Goal: Task Accomplishment & Management: Manage account settings

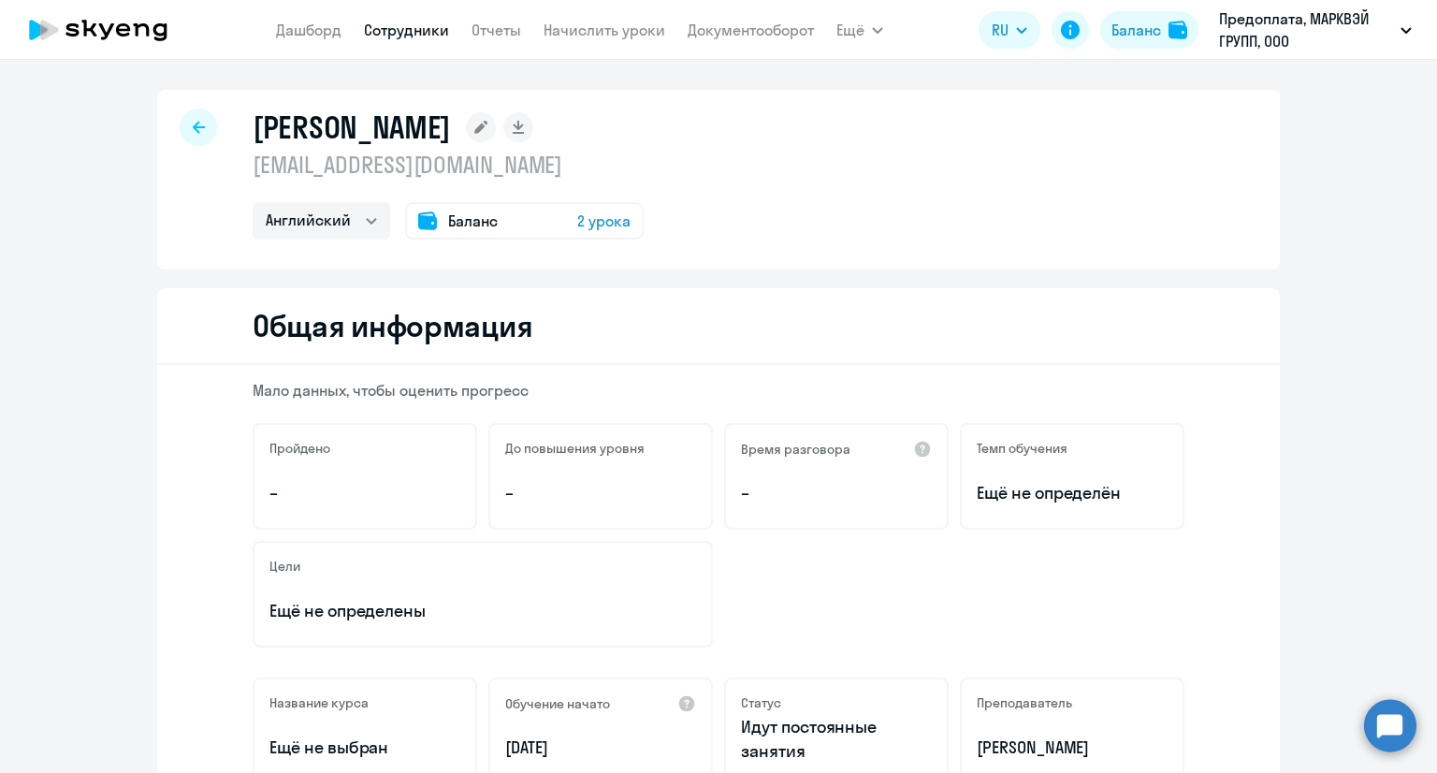
select select "english"
click at [290, 19] on app-menu-item-link "Дашборд" at bounding box center [308, 30] width 65 height 23
click at [326, 22] on link "Дашборд" at bounding box center [308, 30] width 65 height 19
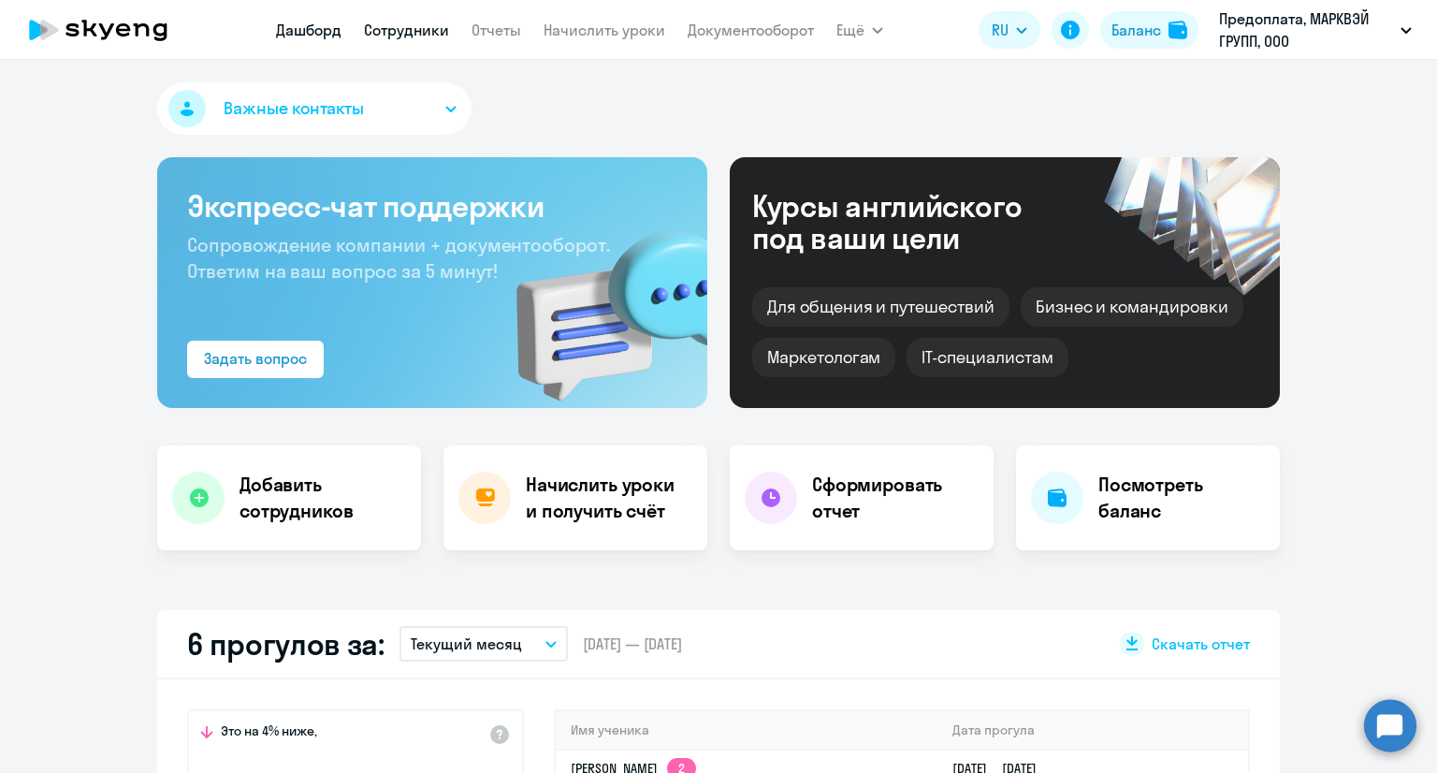
click at [380, 26] on link "Сотрудники" at bounding box center [406, 30] width 85 height 19
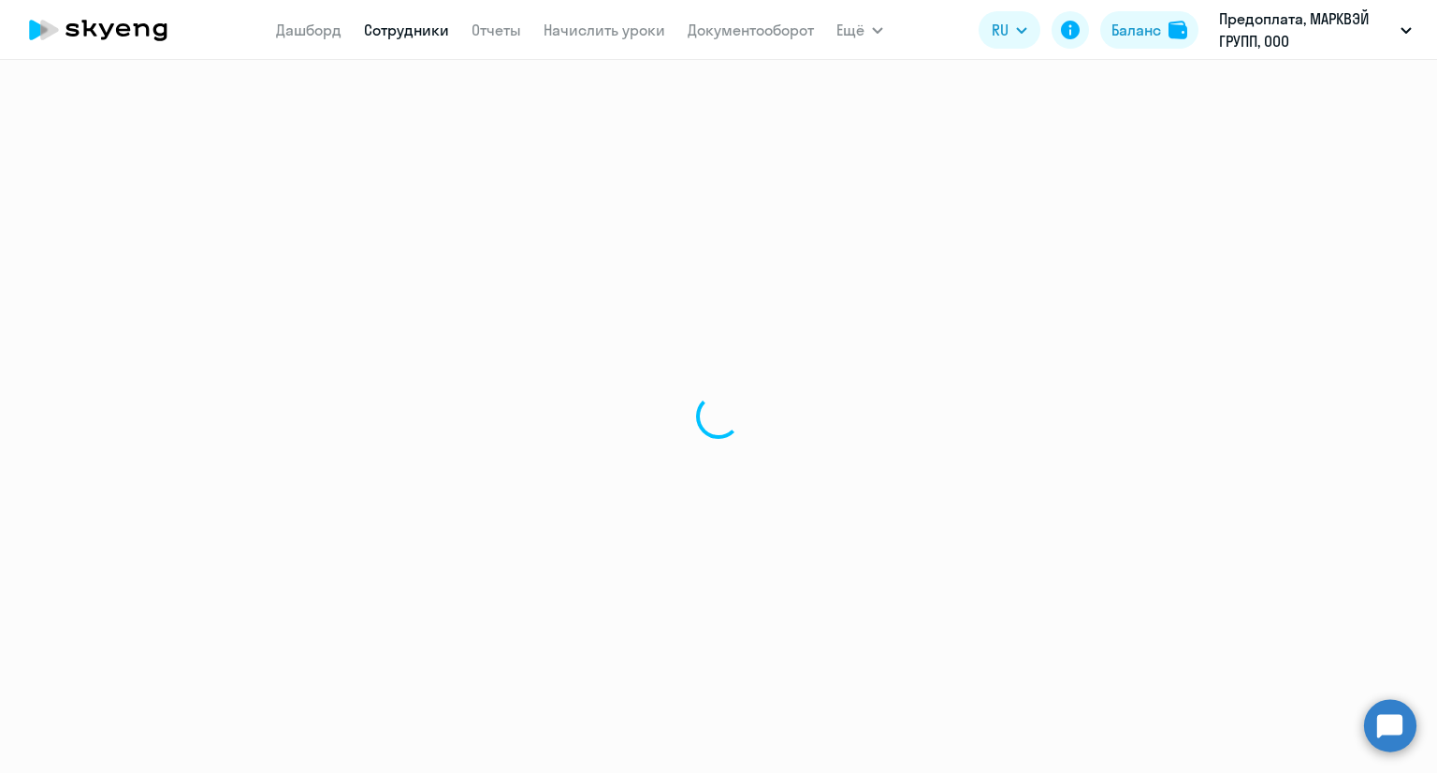
select select "30"
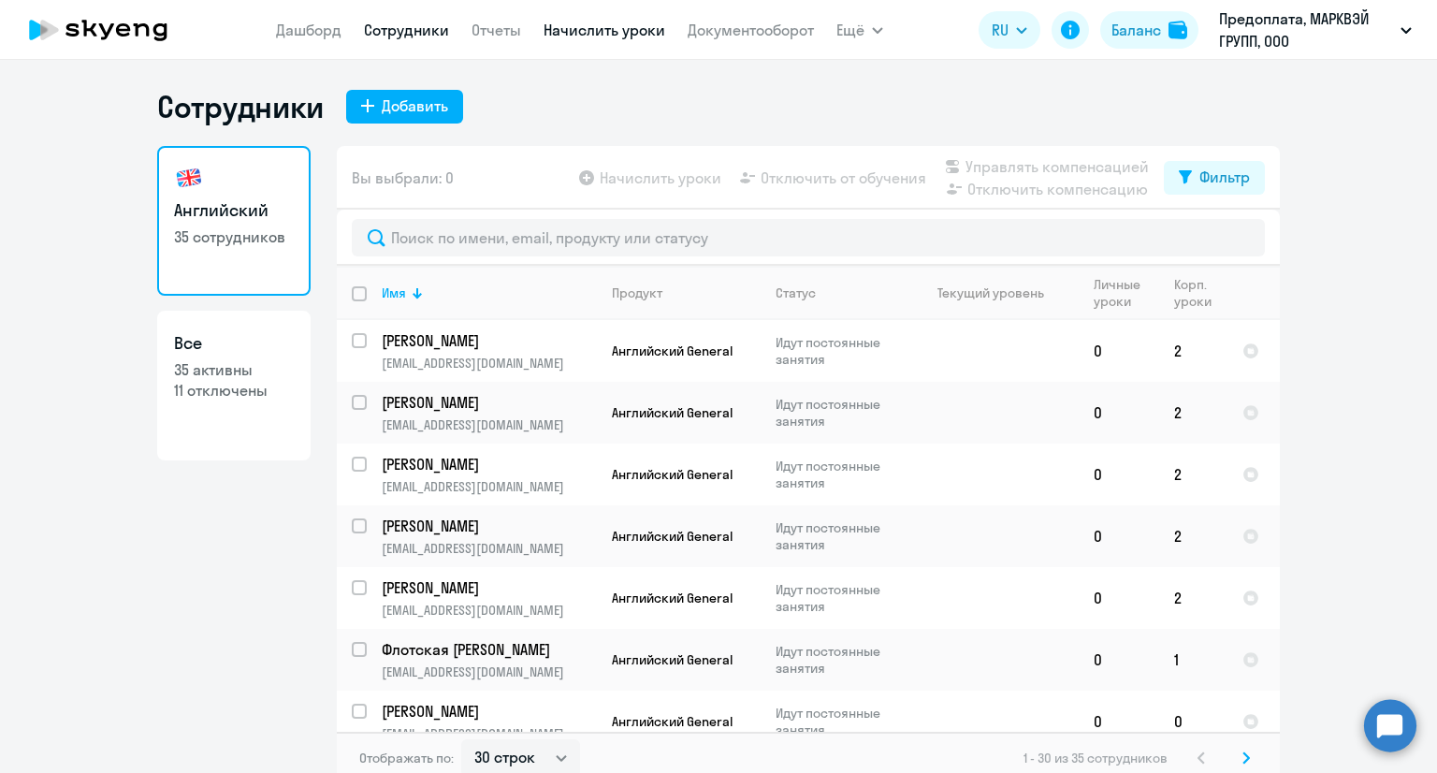
click at [613, 36] on link "Начислить уроки" at bounding box center [605, 30] width 122 height 19
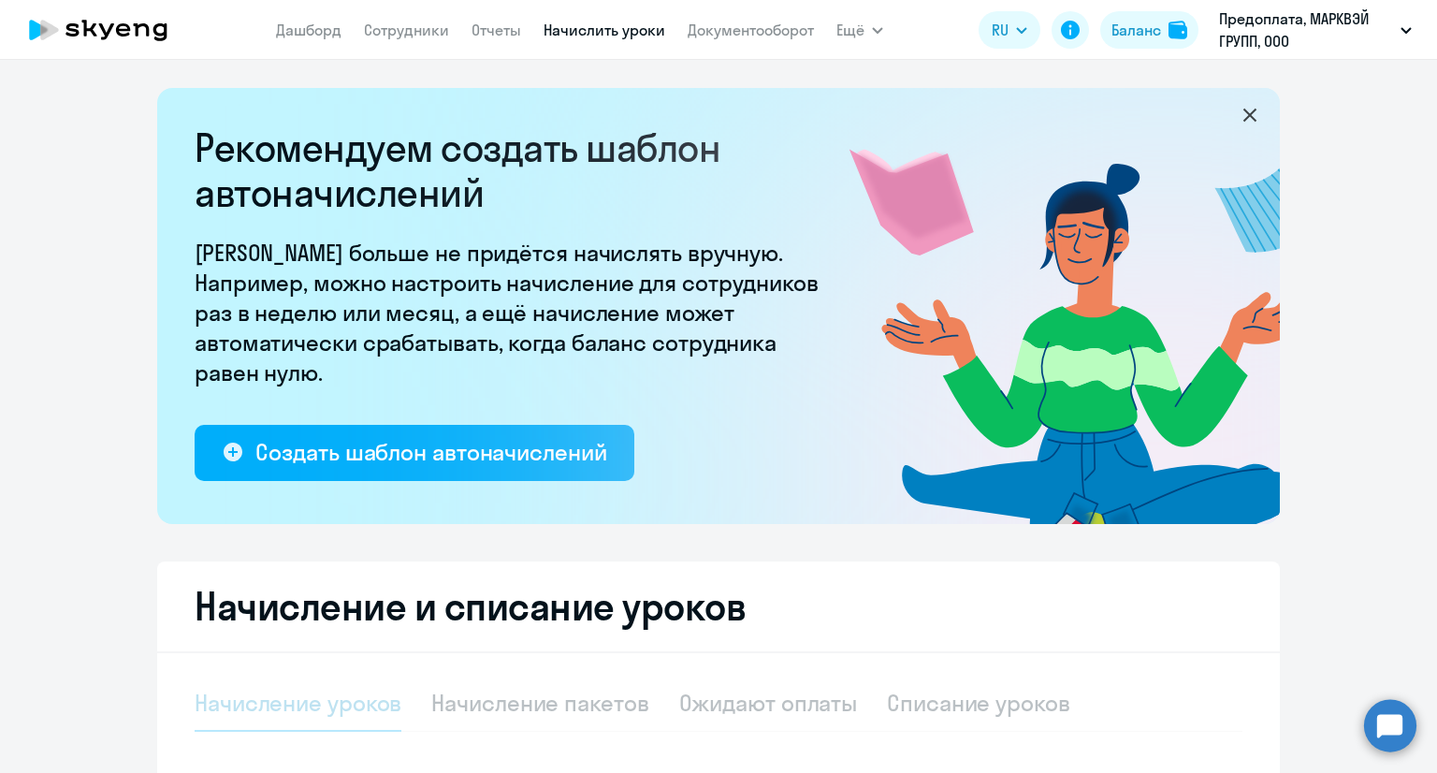
select select "10"
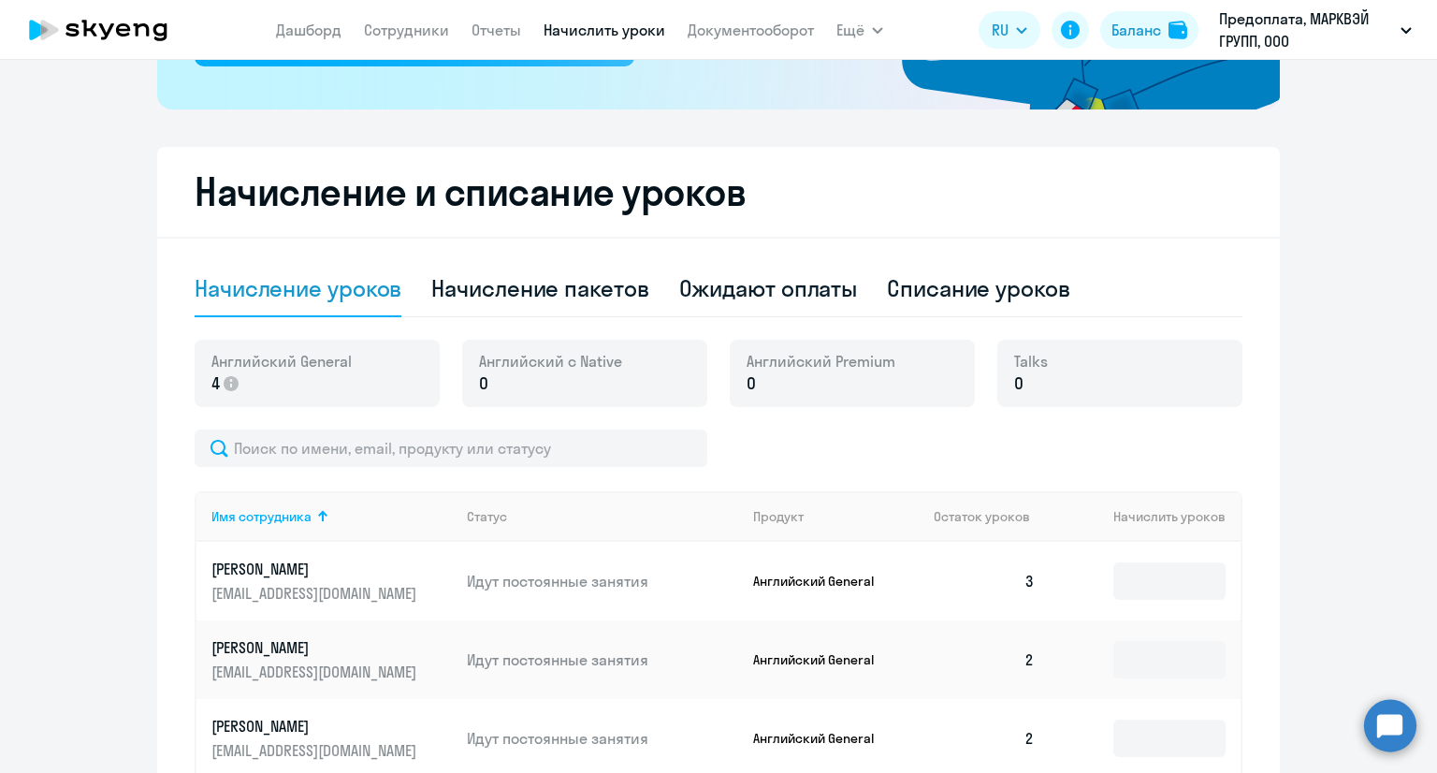
scroll to position [468, 0]
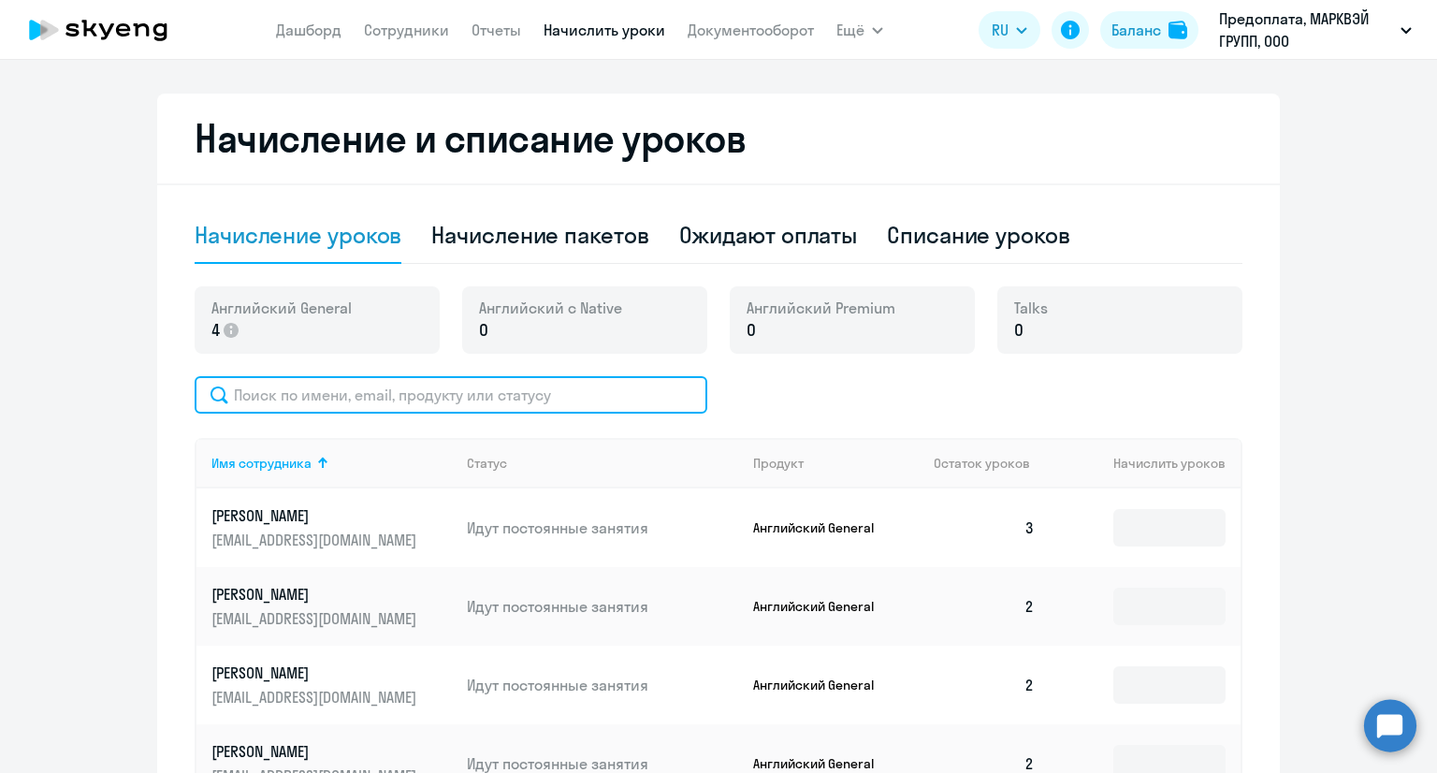
click at [460, 399] on input "text" at bounding box center [451, 394] width 513 height 37
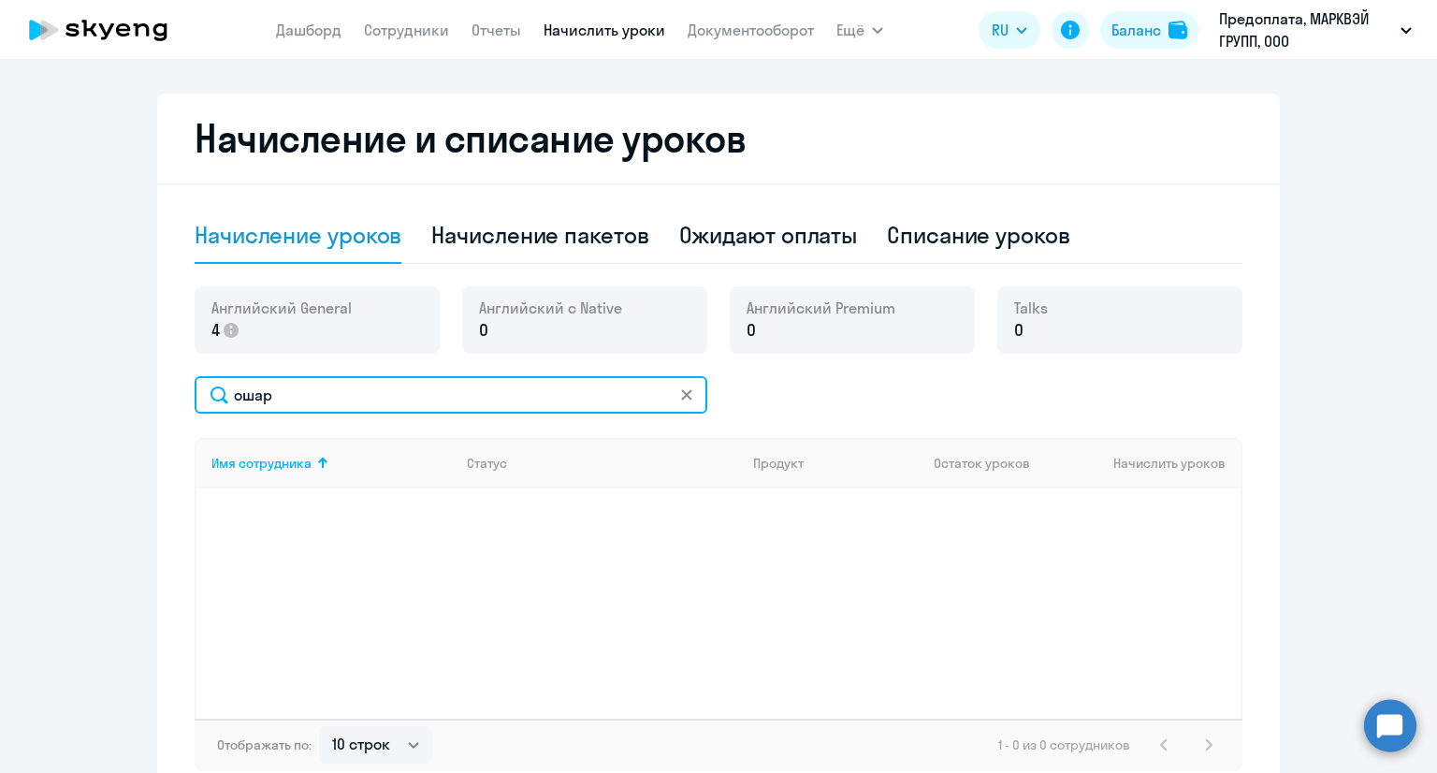
drag, startPoint x: 367, startPoint y: 393, endPoint x: 177, endPoint y: 402, distance: 190.2
click at [176, 405] on div "Начисление и списание уроков Начисление уроков Начисление пакетов Ожидают оплат…" at bounding box center [718, 447] width 1123 height 707
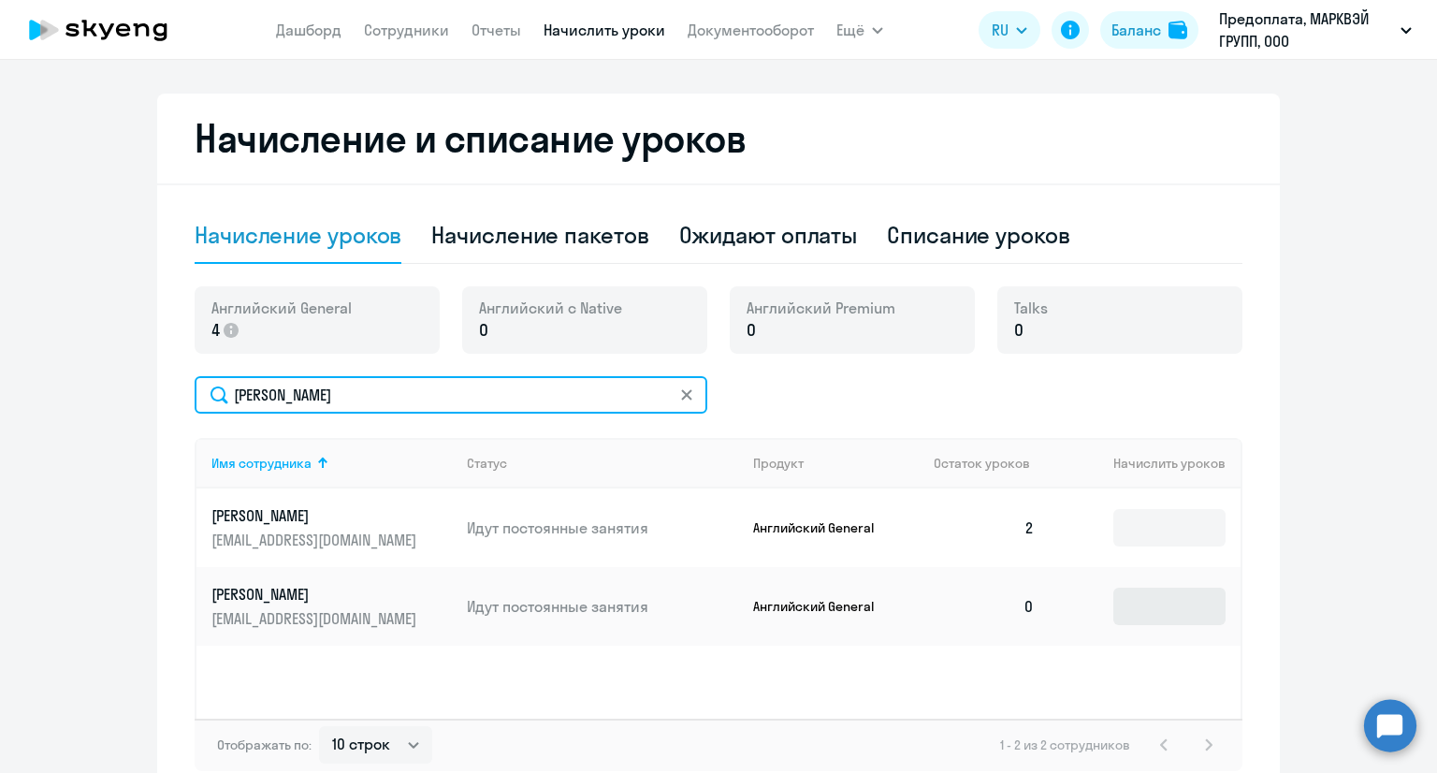
type input "[PERSON_NAME]"
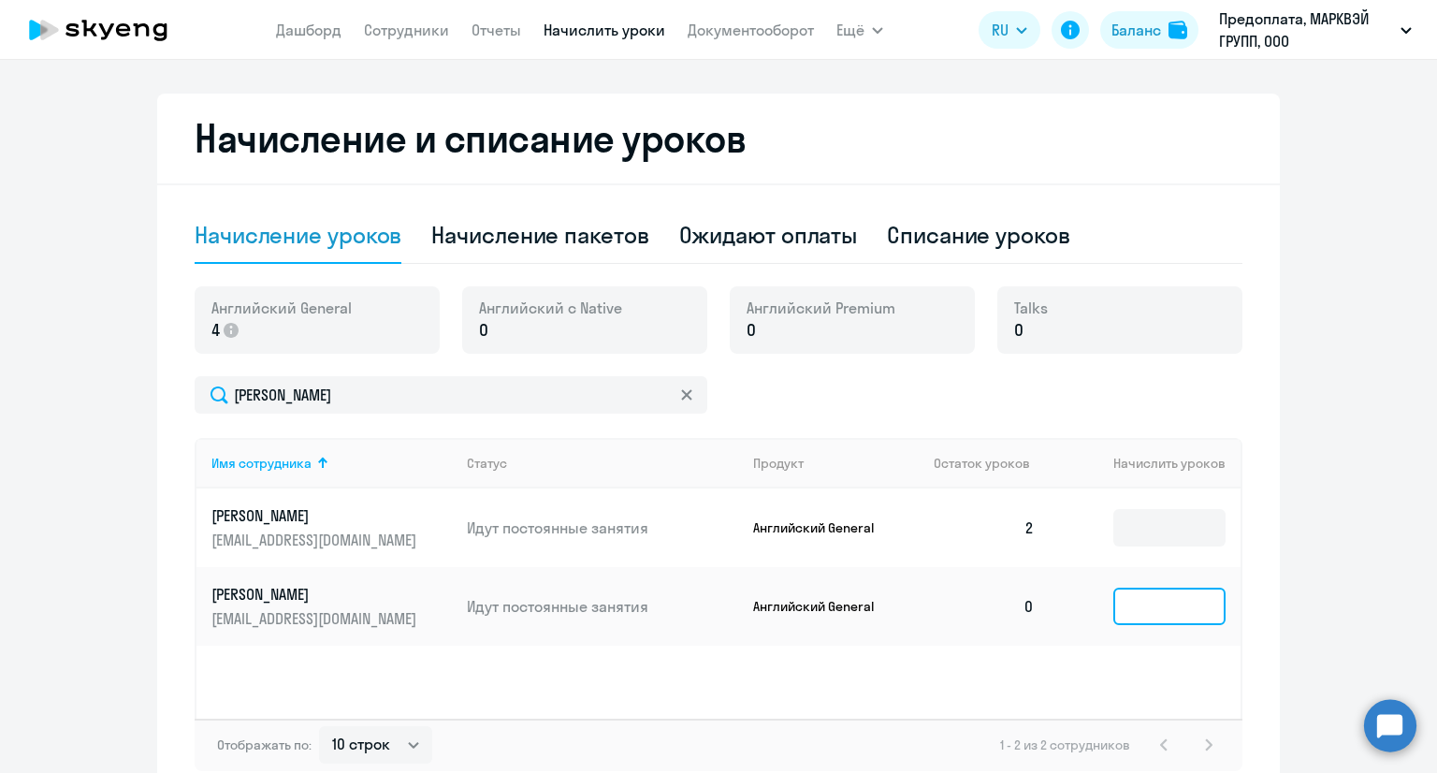
click at [1188, 612] on input at bounding box center [1169, 606] width 112 height 37
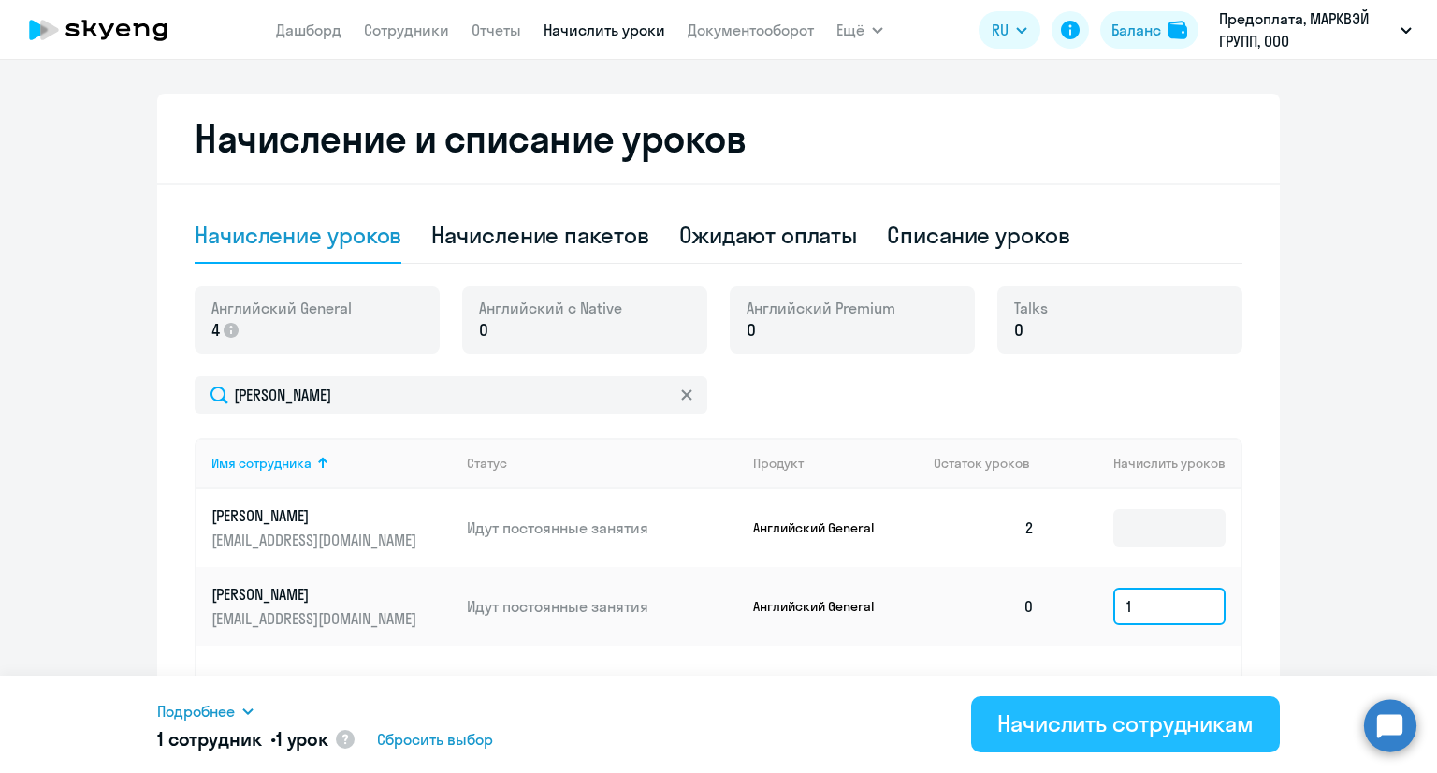
type input "1"
click at [1036, 720] on div "Начислить сотрудникам" at bounding box center [1125, 723] width 256 height 30
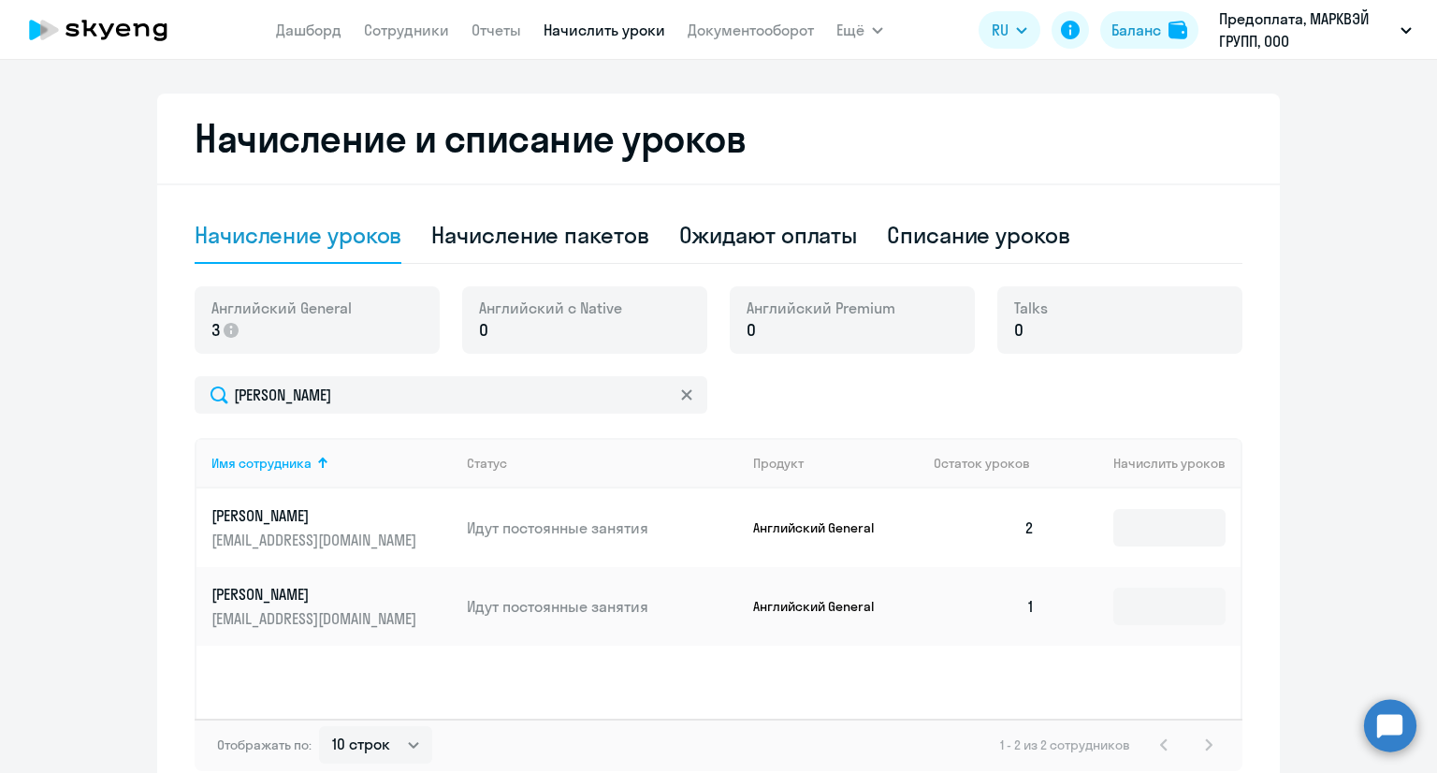
drag, startPoint x: 212, startPoint y: 179, endPoint x: 225, endPoint y: 183, distance: 13.0
click at [212, 179] on div "Начисление и списание уроков Начисление уроков Начисление пакетов Ожидают оплат…" at bounding box center [718, 447] width 1123 height 707
click at [684, 398] on icon at bounding box center [686, 394] width 11 height 11
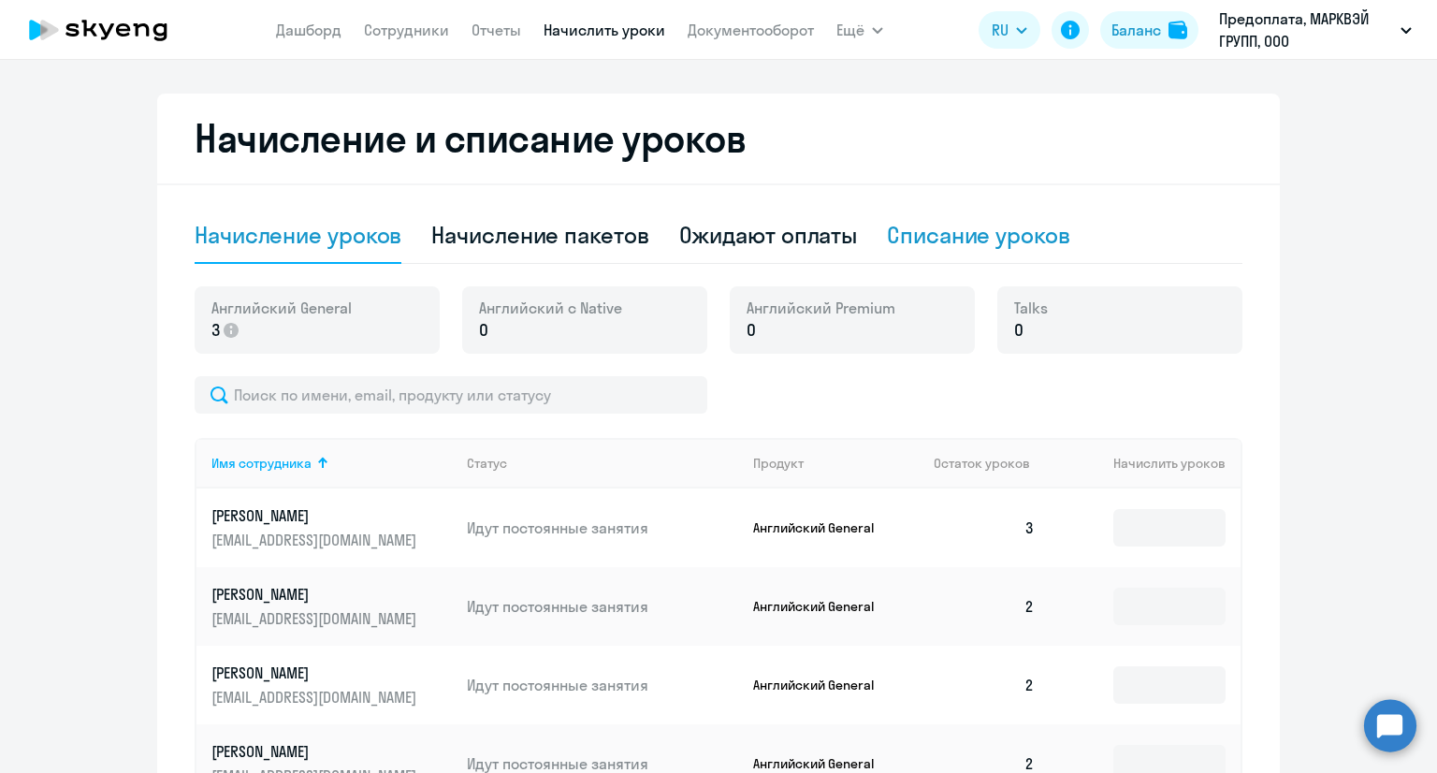
click at [890, 245] on div "Списание уроков" at bounding box center [978, 235] width 183 height 30
select select "10"
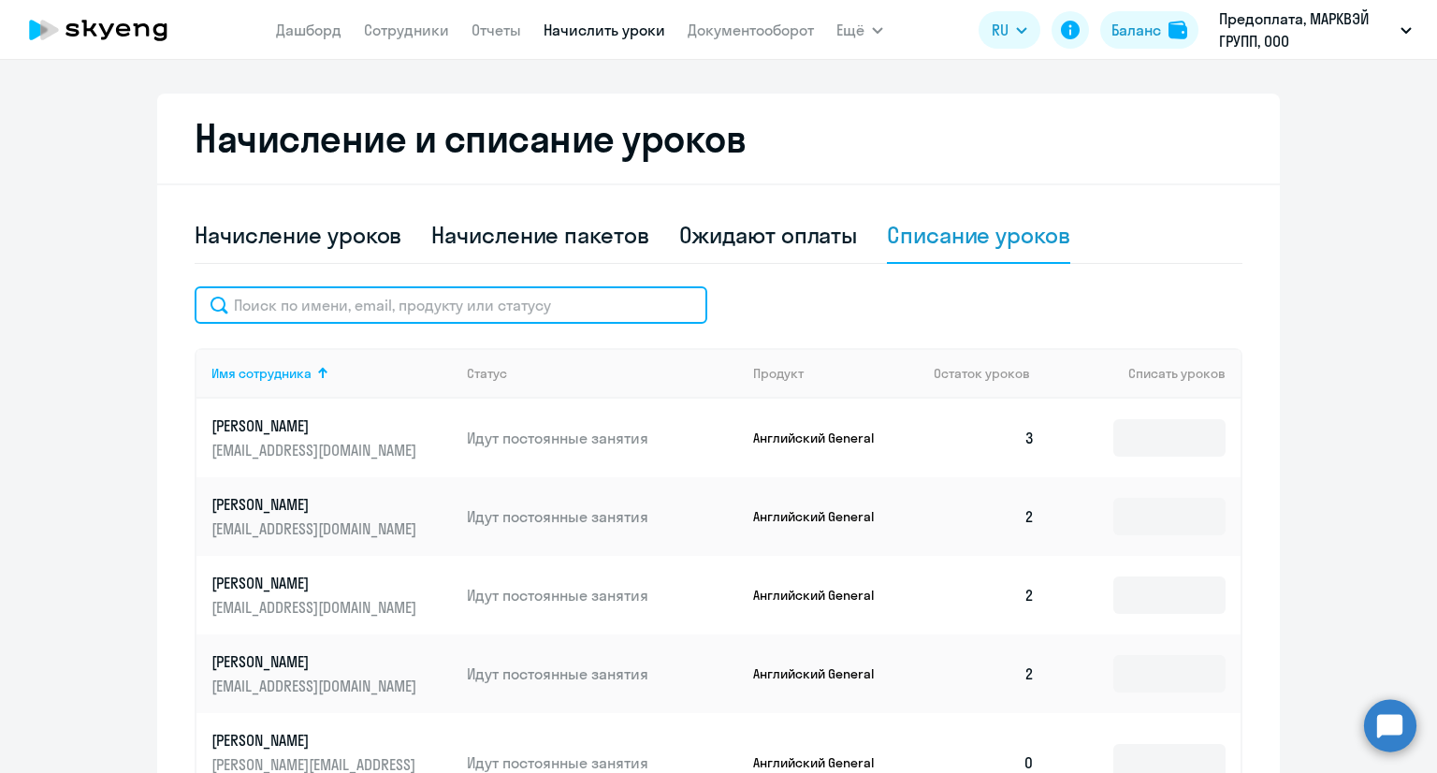
click at [337, 308] on input "text" at bounding box center [451, 304] width 513 height 37
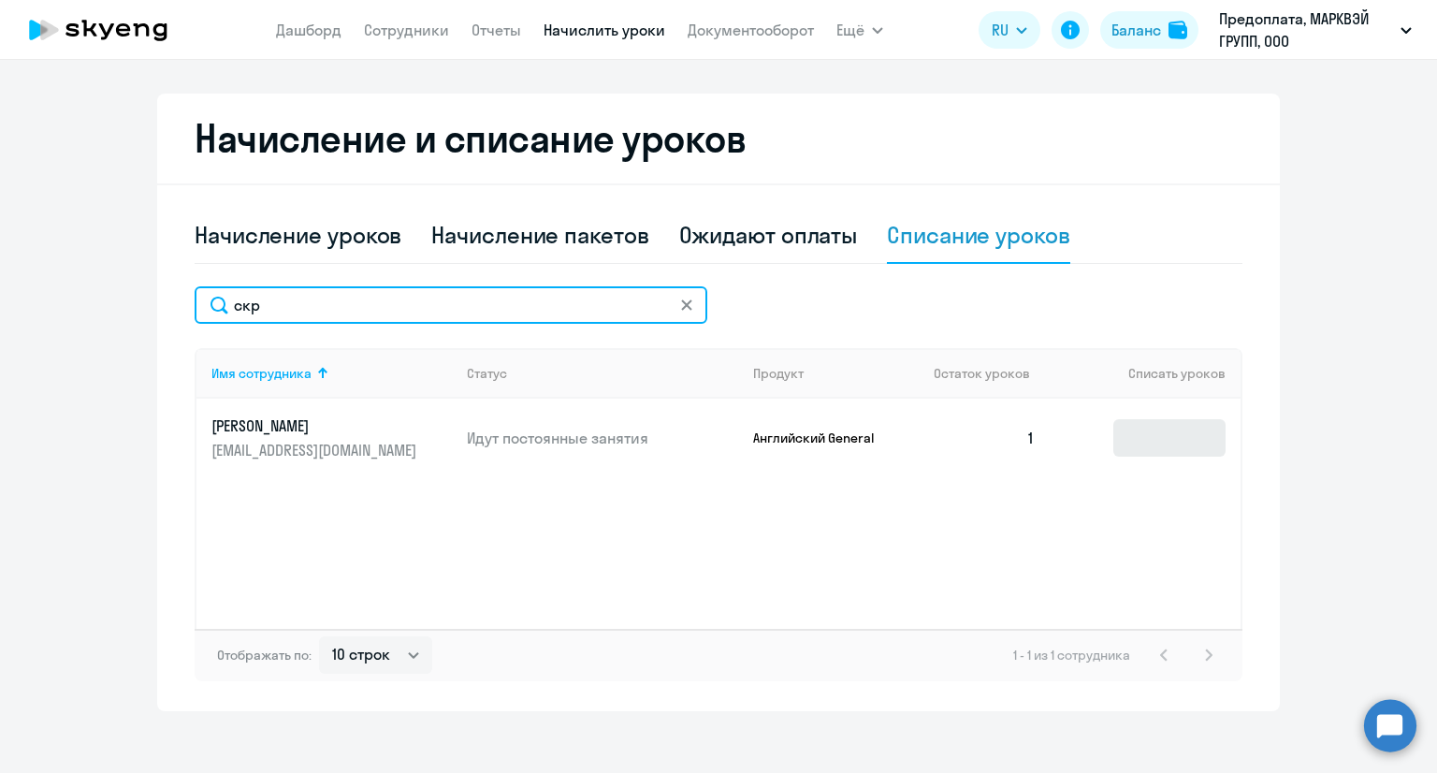
type input "скр"
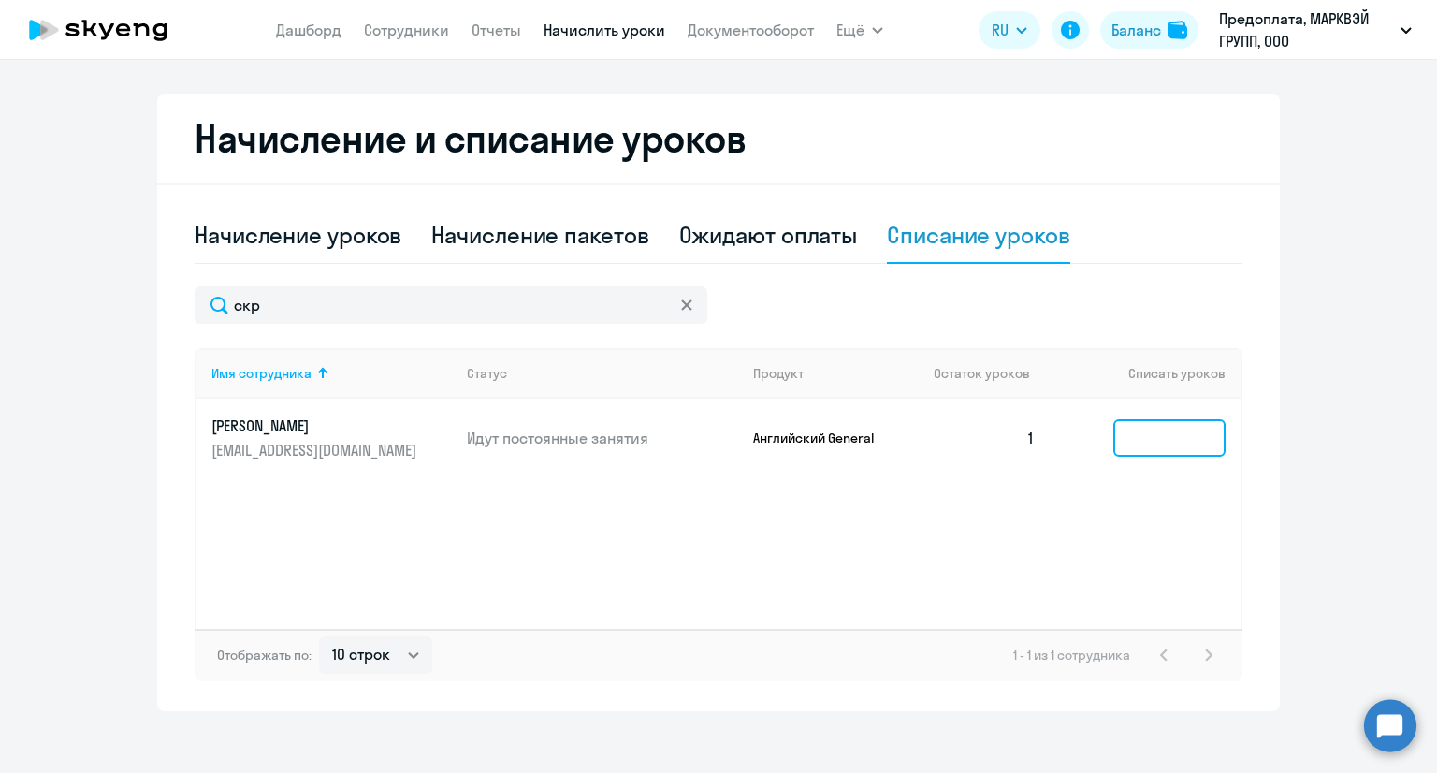
click at [1113, 438] on input at bounding box center [1169, 437] width 112 height 37
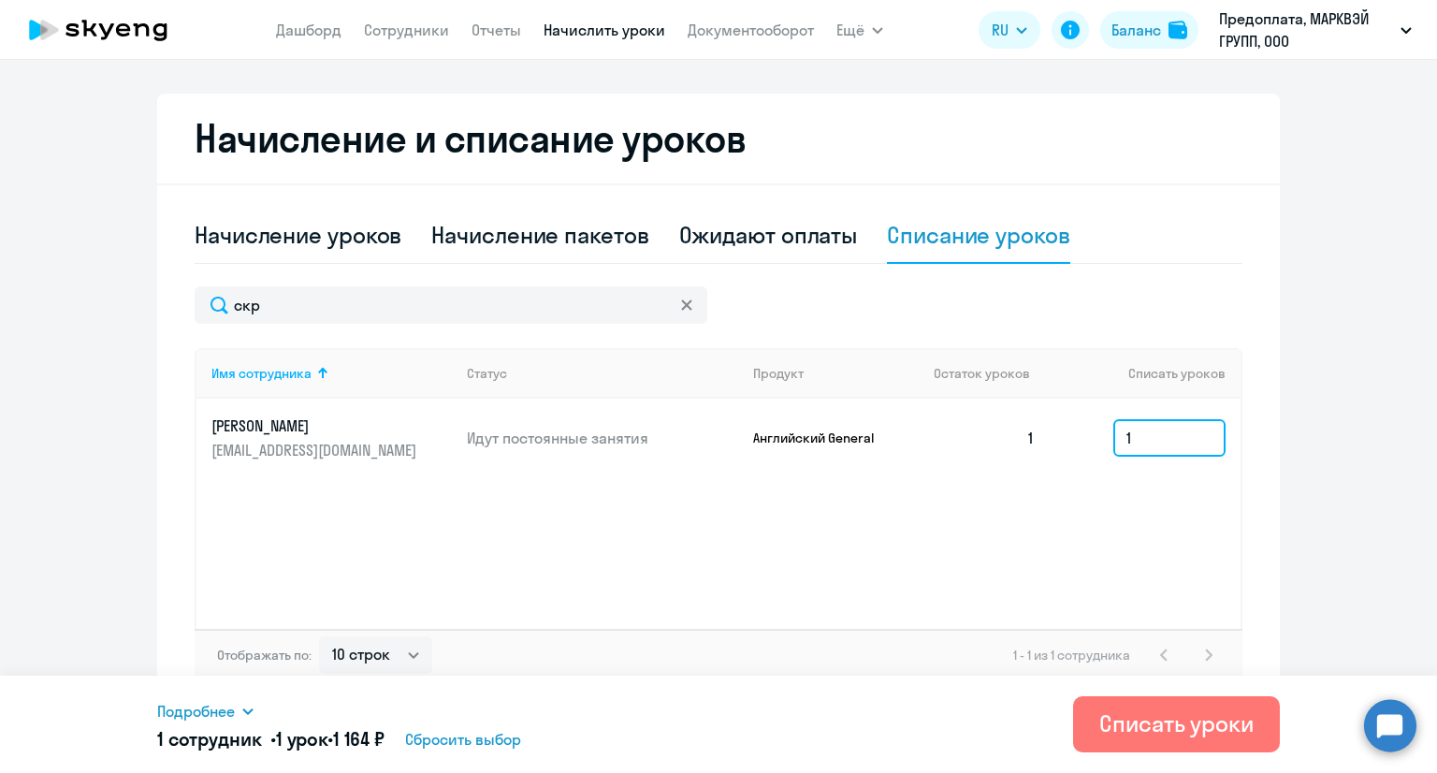
type input "1"
click at [1325, 429] on ng-component "Рекомендуем создать шаблон автоначислений Уроки больше не придётся начислять вр…" at bounding box center [718, 165] width 1437 height 1091
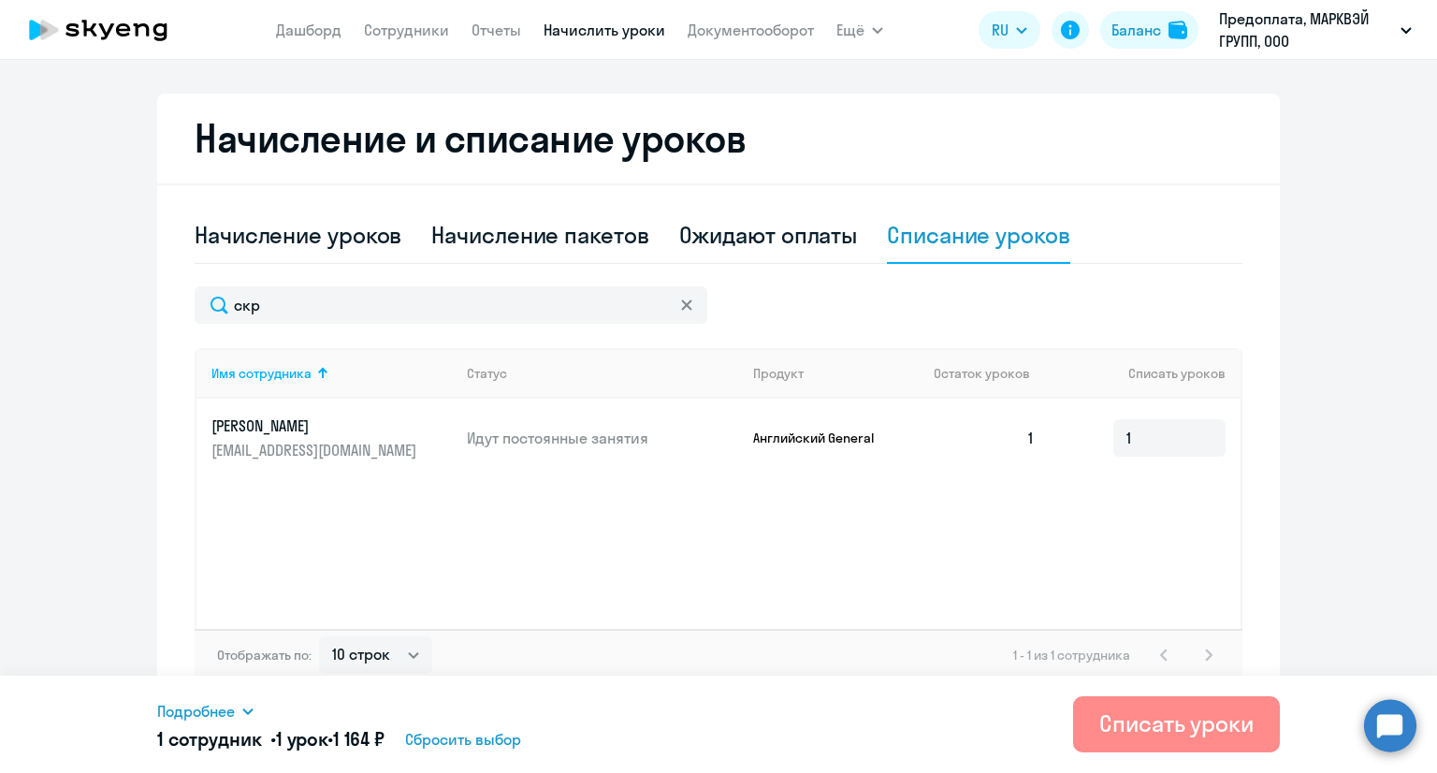
click at [1171, 722] on div "Списать уроки" at bounding box center [1176, 723] width 154 height 30
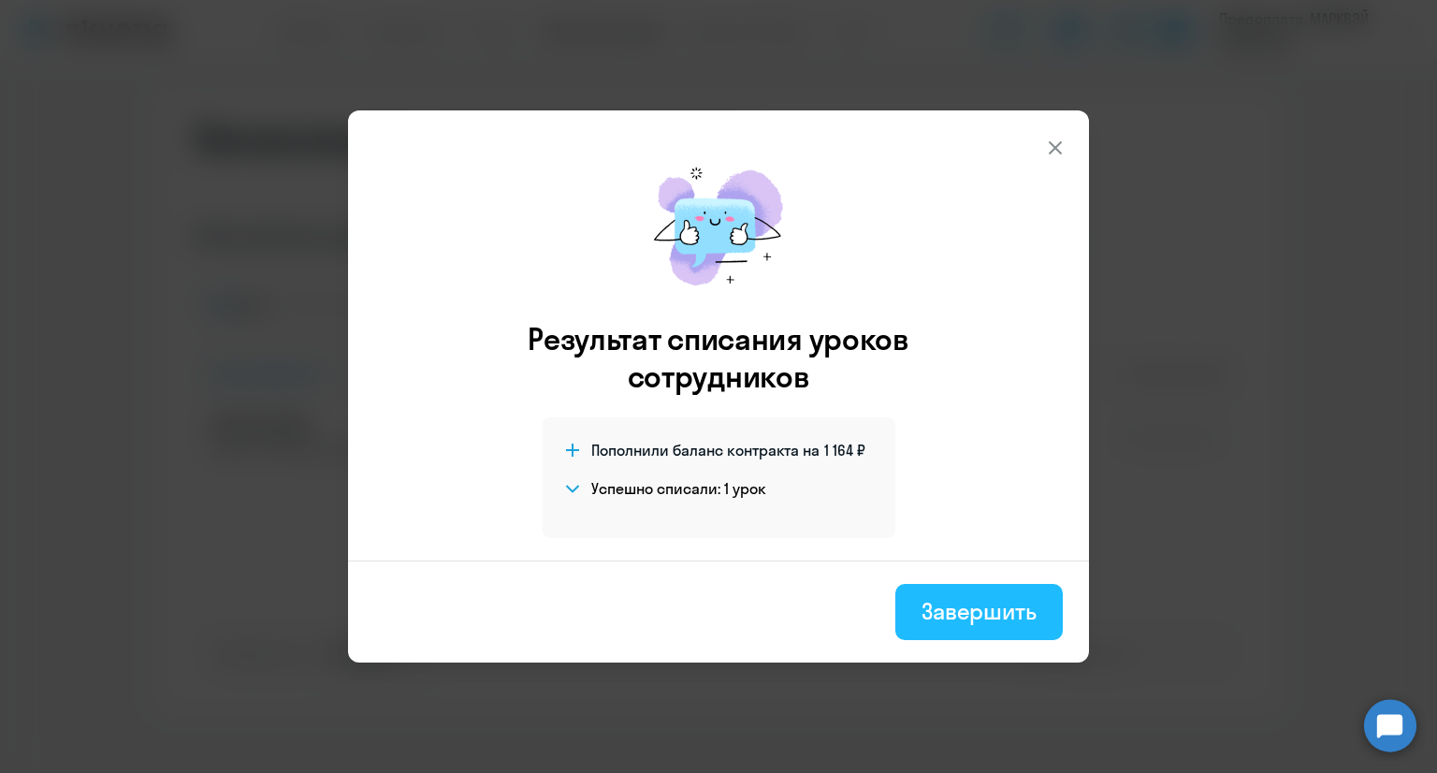
click at [922, 612] on div "Завершить" at bounding box center [979, 611] width 115 height 30
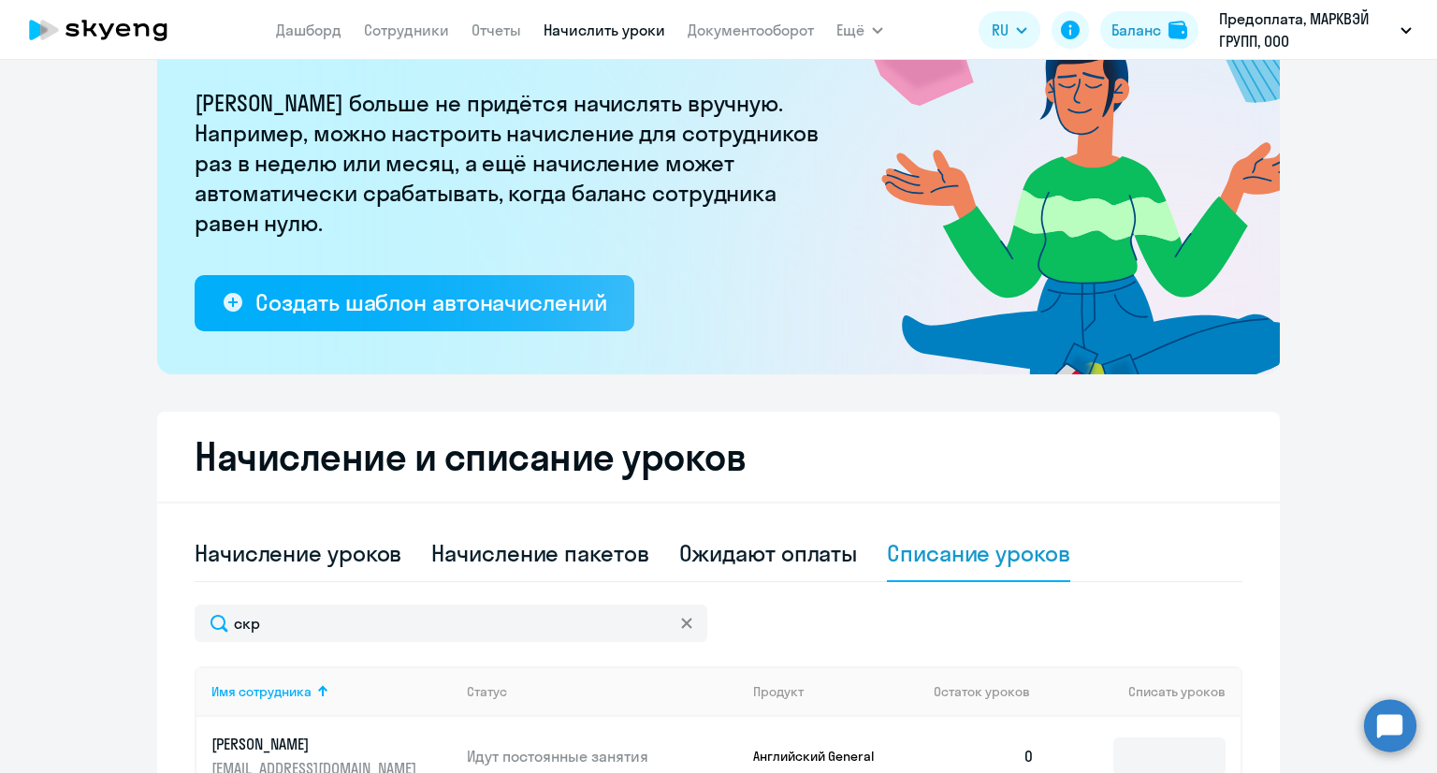
scroll to position [0, 0]
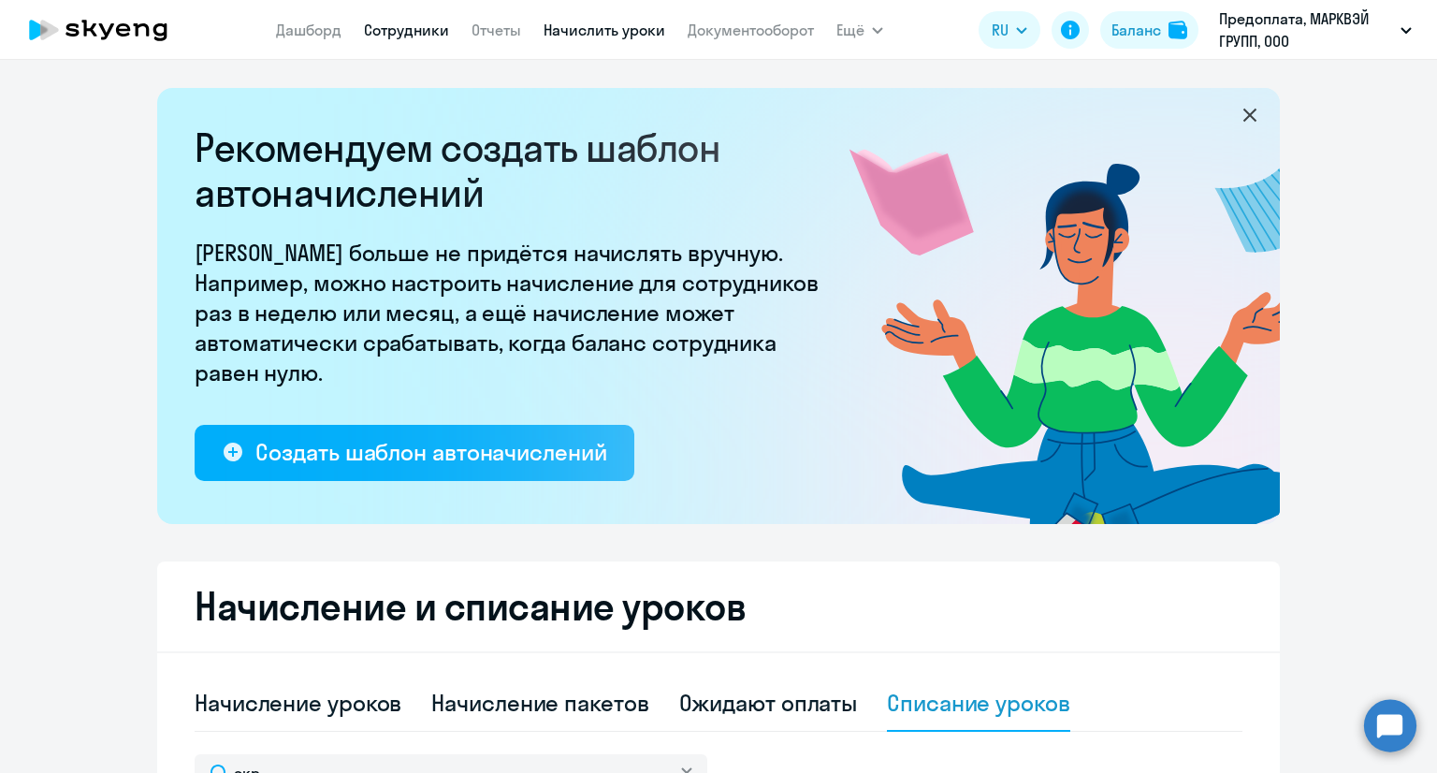
click at [377, 26] on link "Сотрудники" at bounding box center [406, 30] width 85 height 19
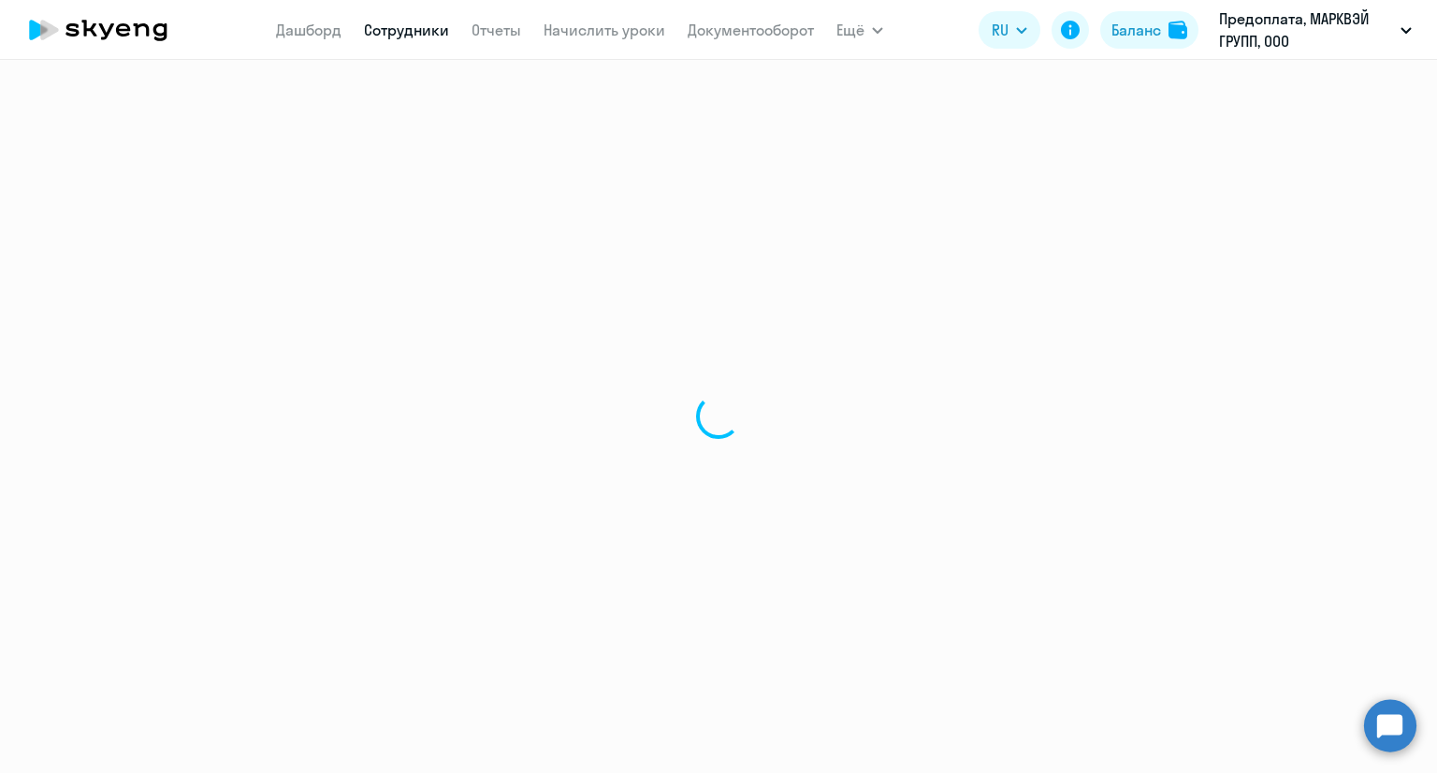
select select "30"
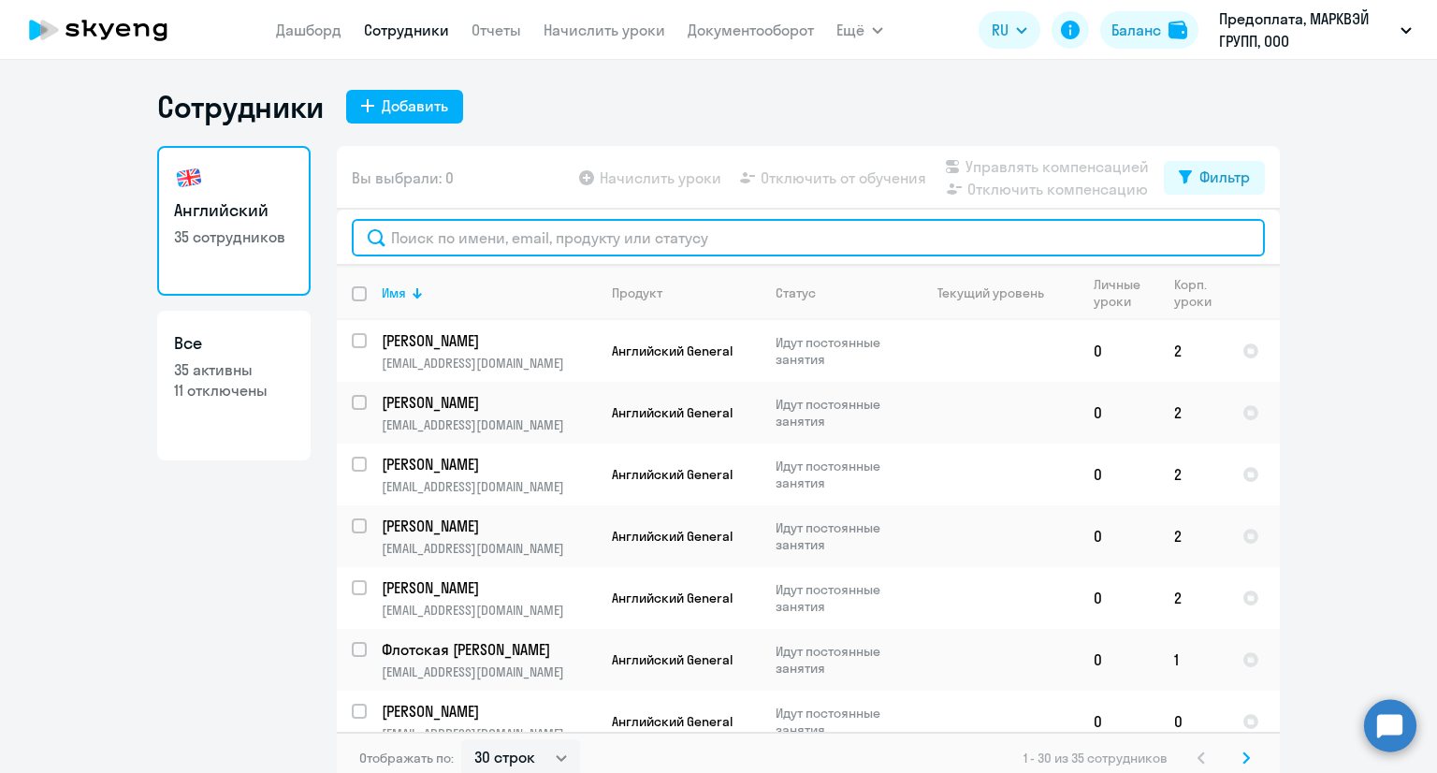
click at [513, 248] on input "text" at bounding box center [808, 237] width 913 height 37
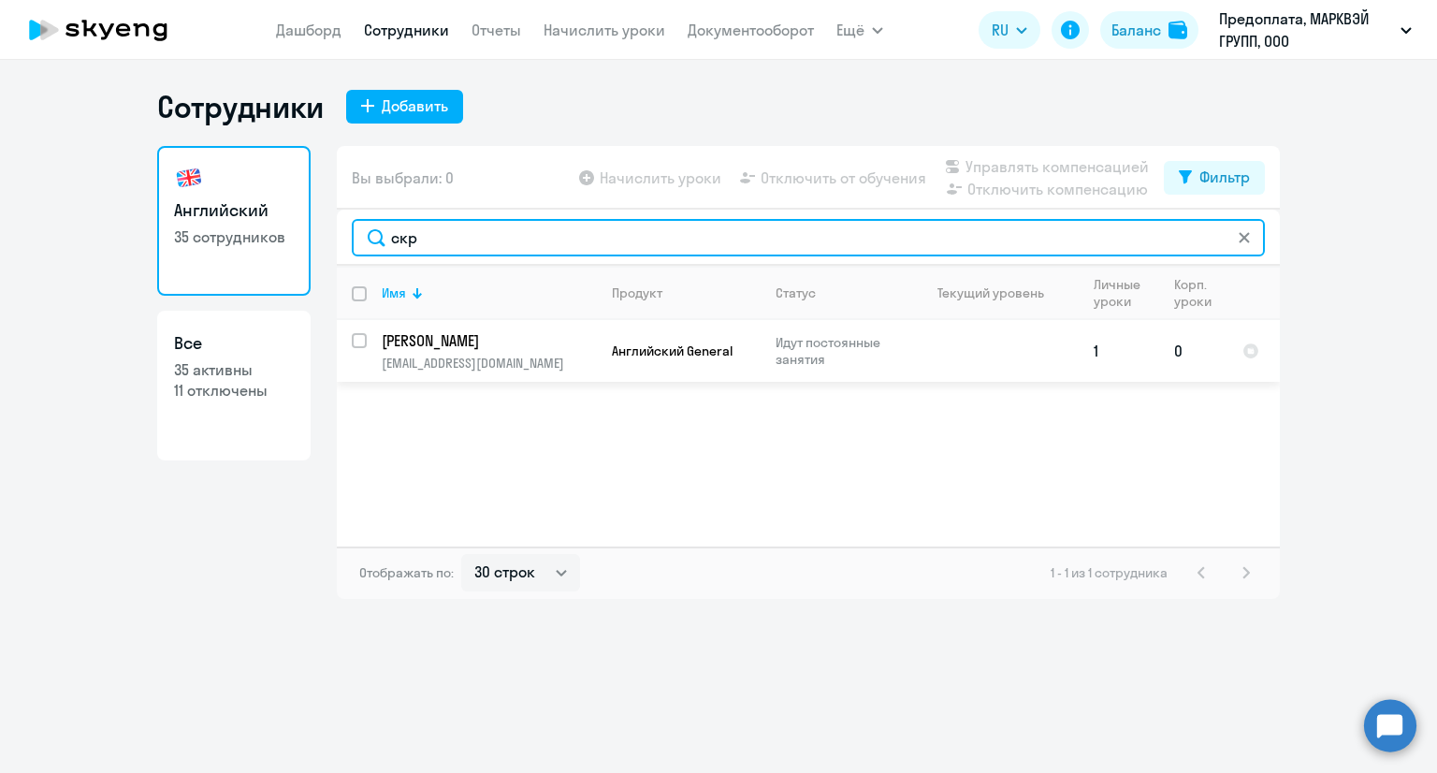
type input "скр"
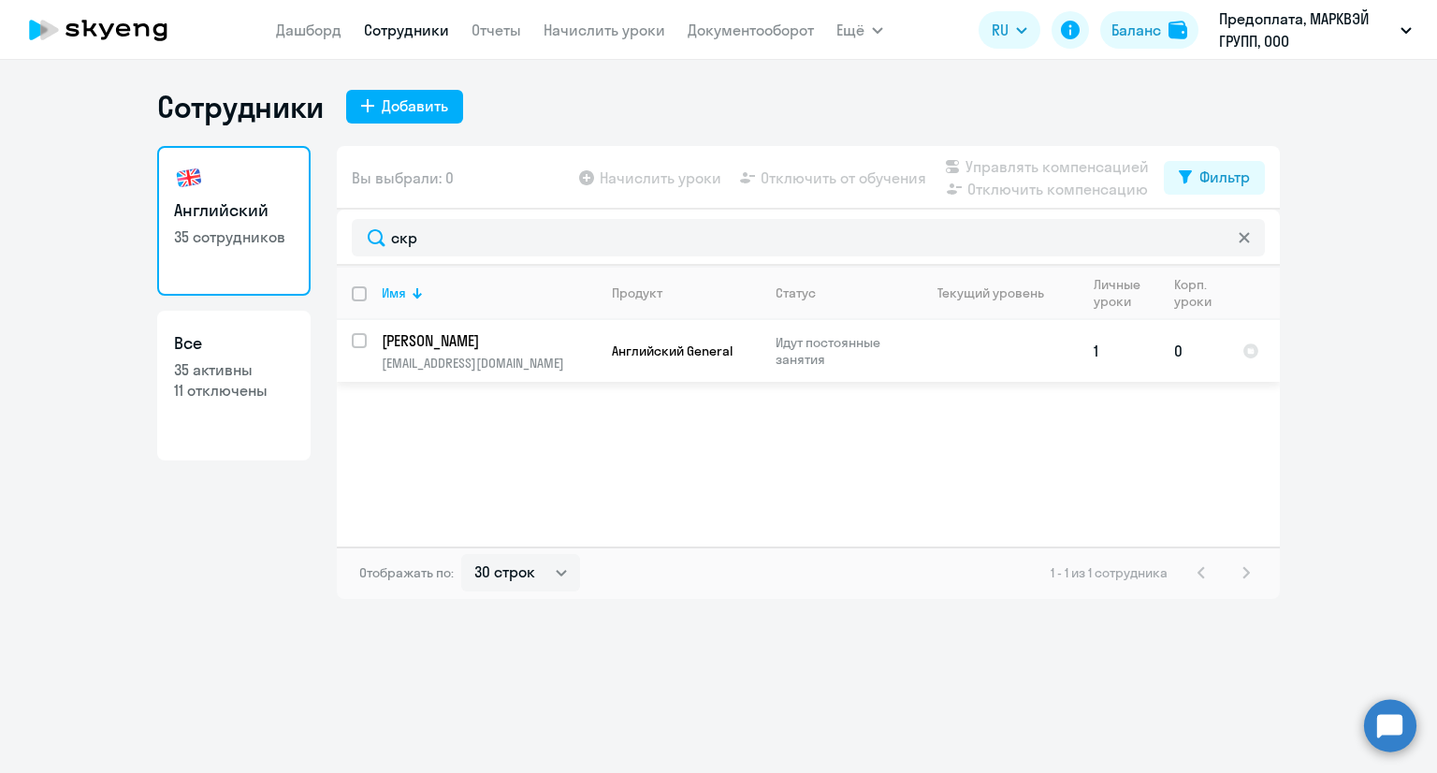
click at [352, 341] on input "select row 41911633" at bounding box center [370, 351] width 37 height 37
checkbox input "true"
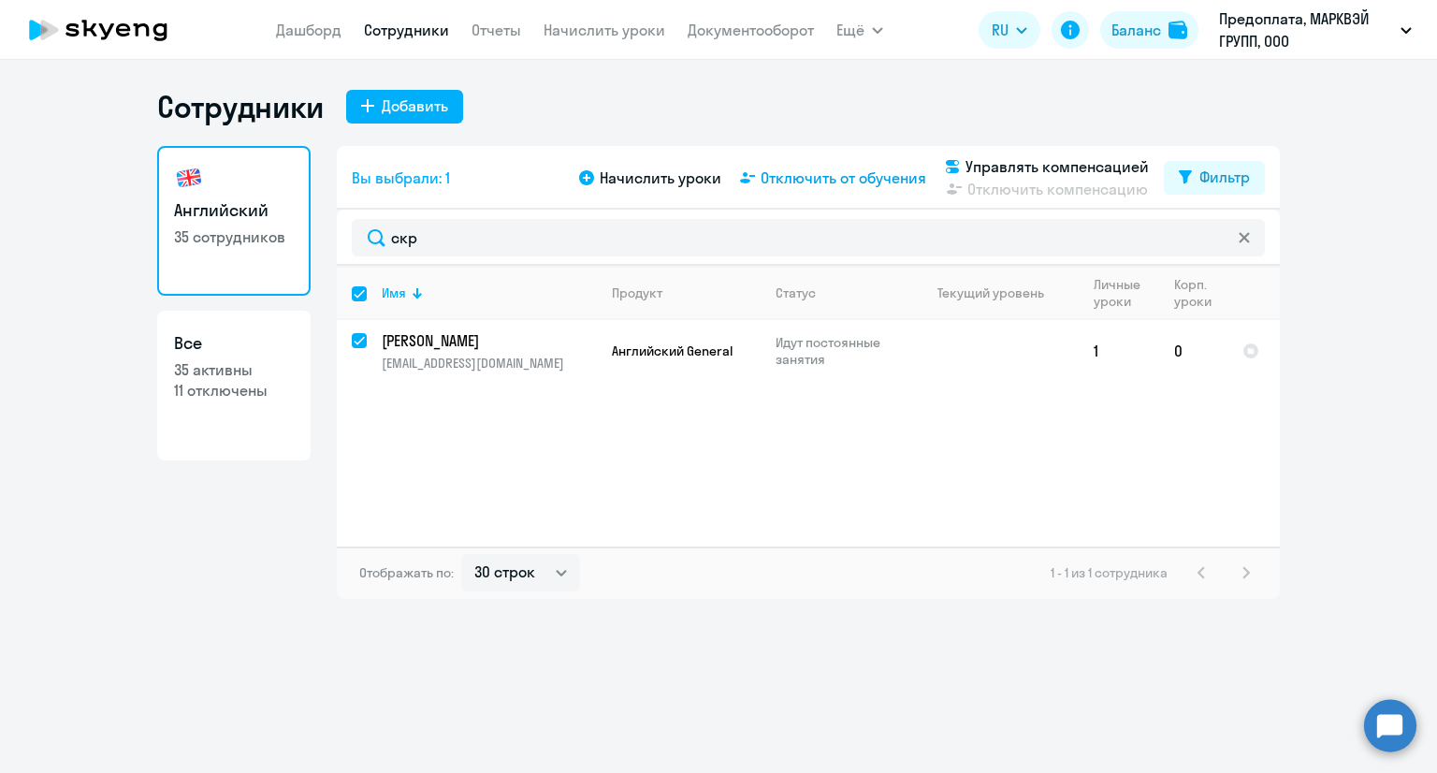
click at [823, 188] on span "Отключить от обучения" at bounding box center [844, 178] width 166 height 22
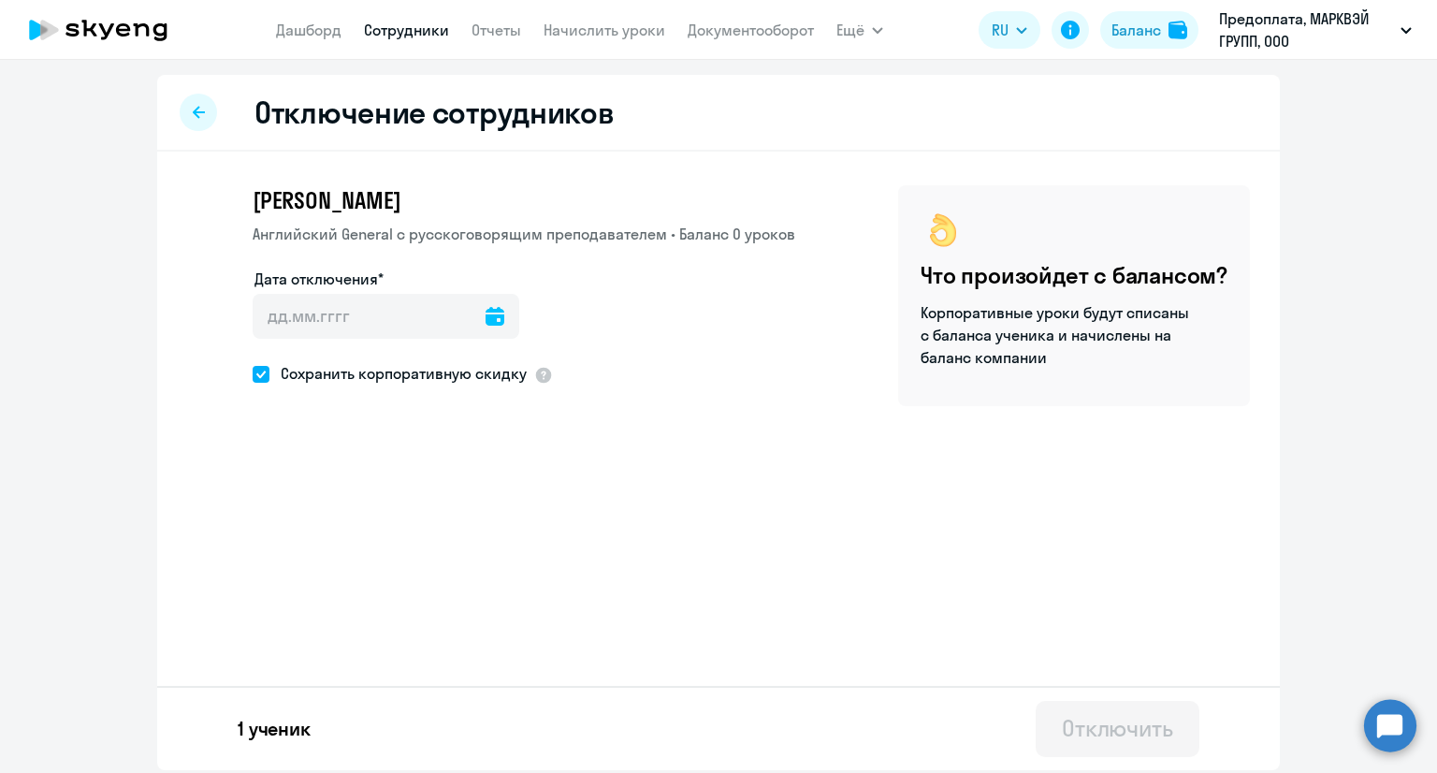
click at [486, 313] on icon at bounding box center [495, 316] width 19 height 19
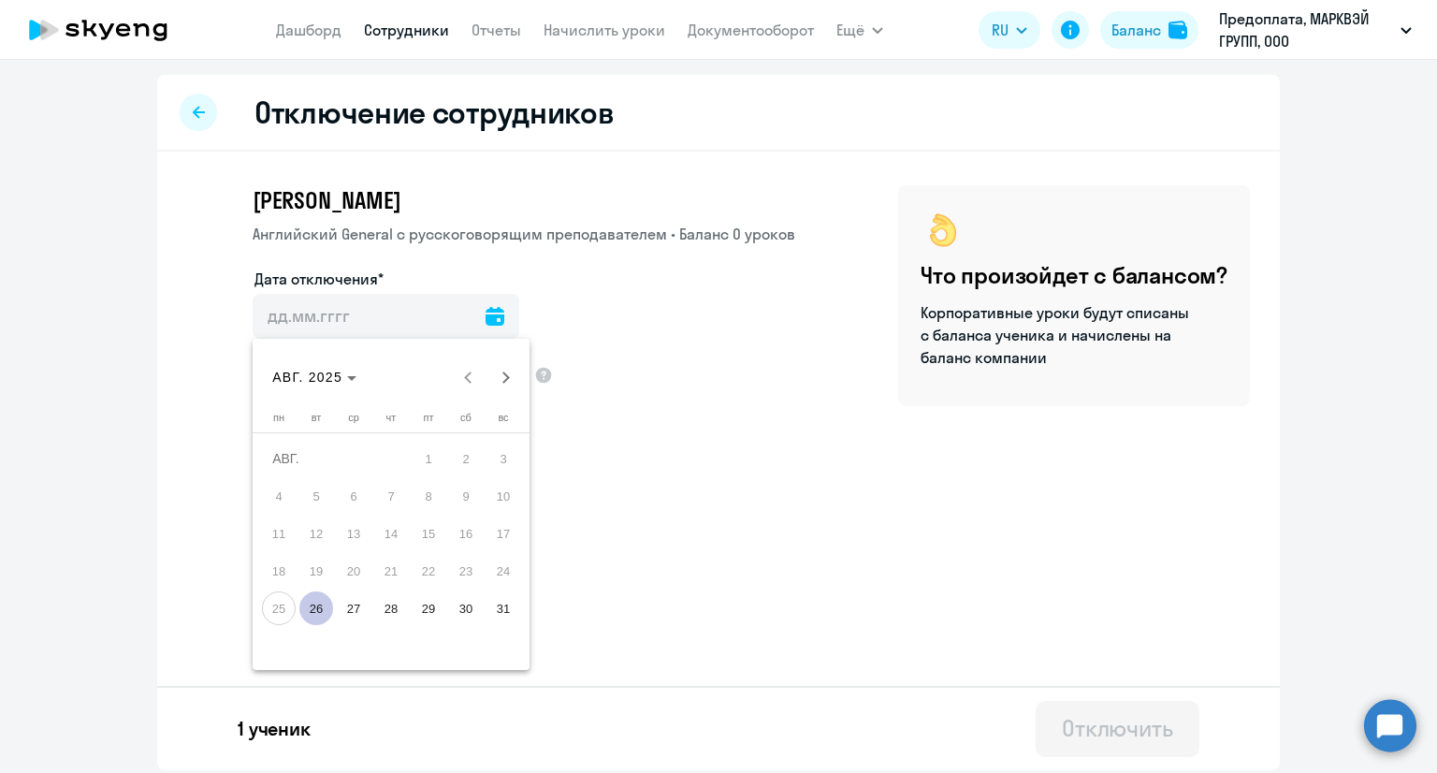
click at [326, 605] on span "26" at bounding box center [316, 608] width 34 height 34
type input "[DATE]"
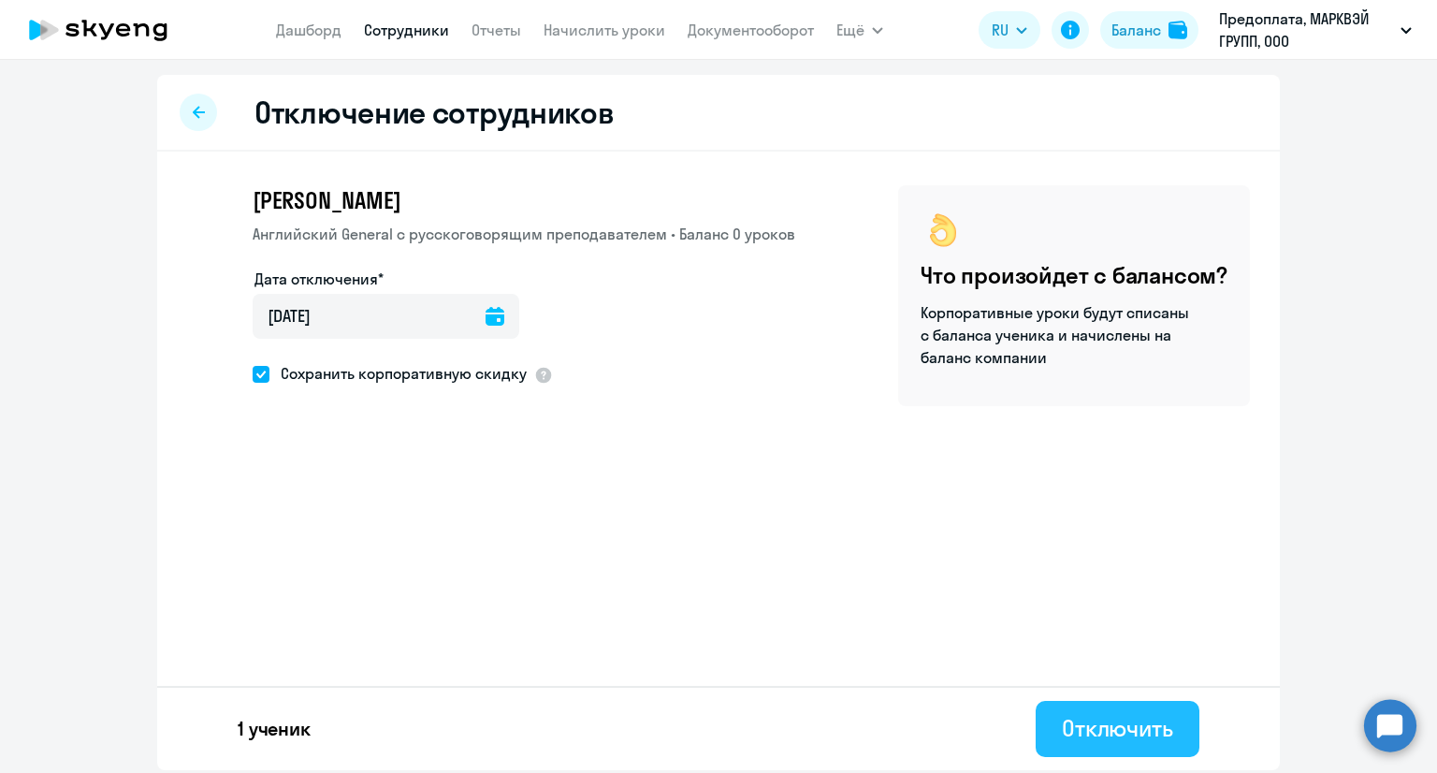
click at [1127, 716] on div "Отключить" at bounding box center [1117, 728] width 111 height 30
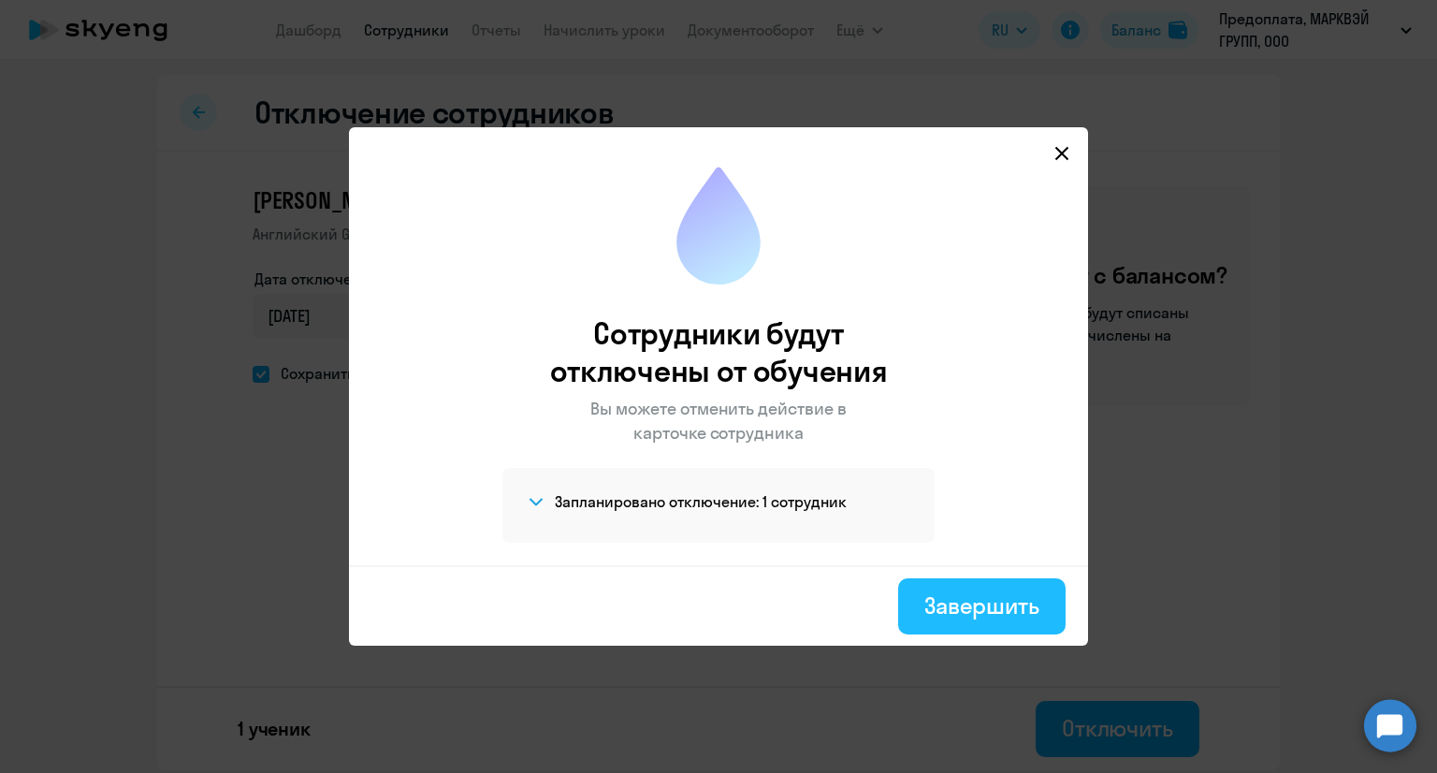
click at [992, 611] on div "Завершить" at bounding box center [981, 605] width 115 height 30
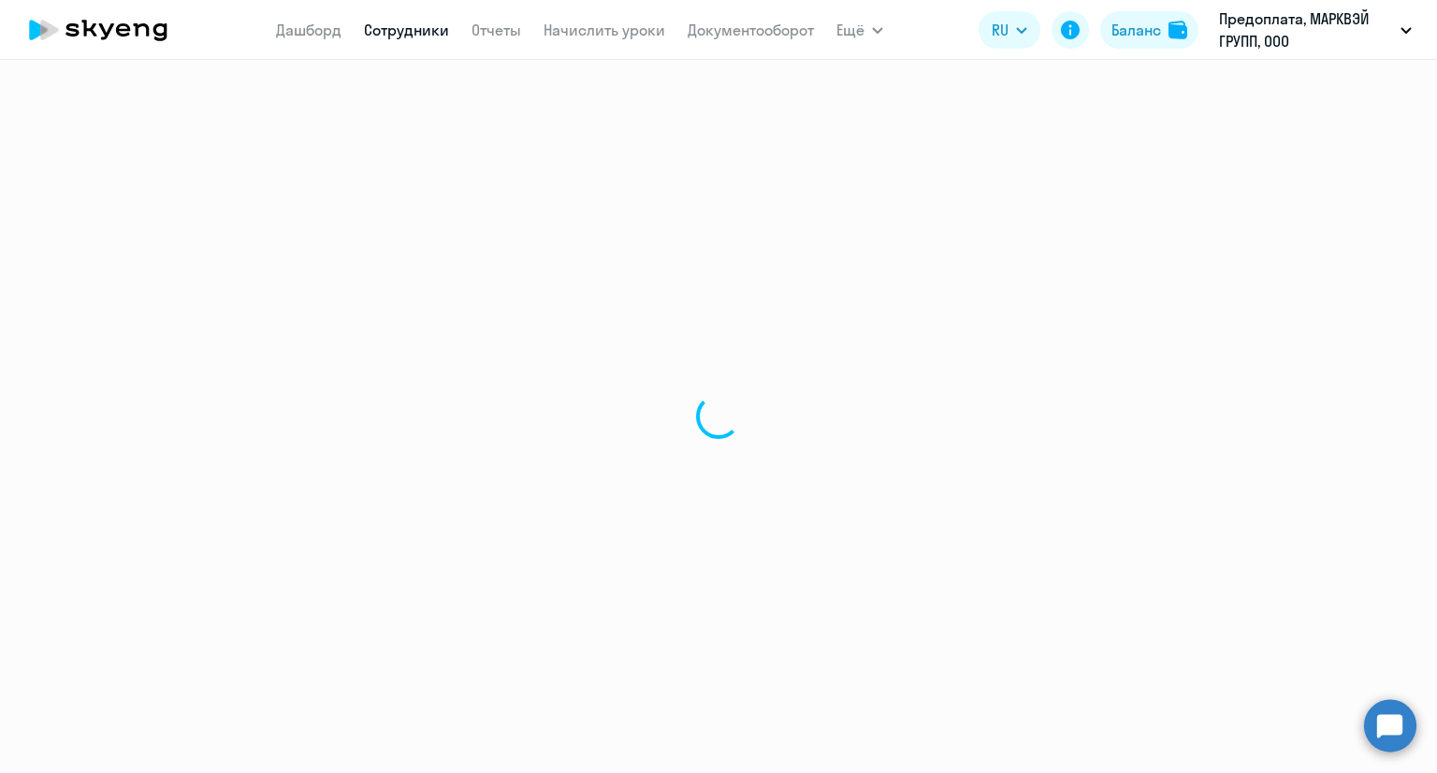
select select "30"
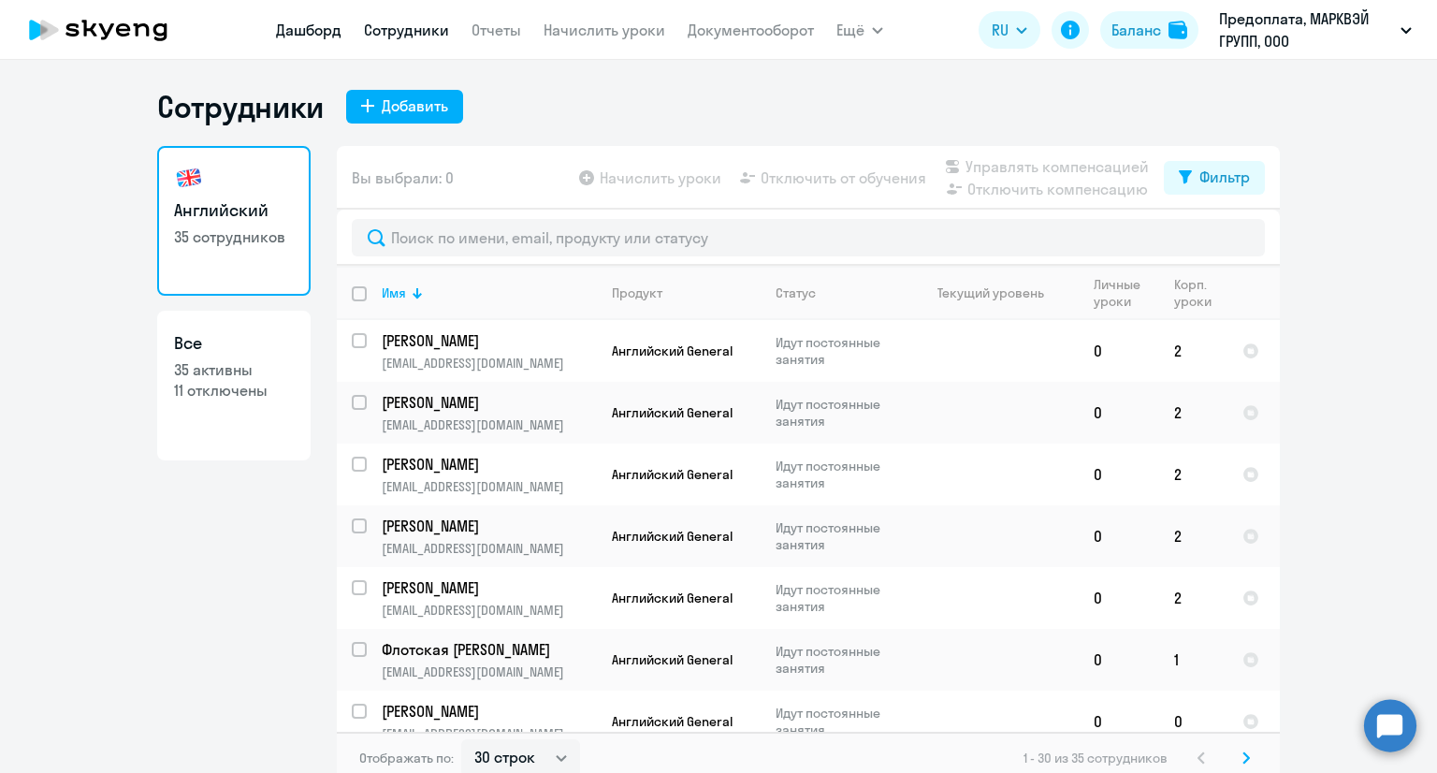
click at [303, 34] on link "Дашборд" at bounding box center [308, 30] width 65 height 19
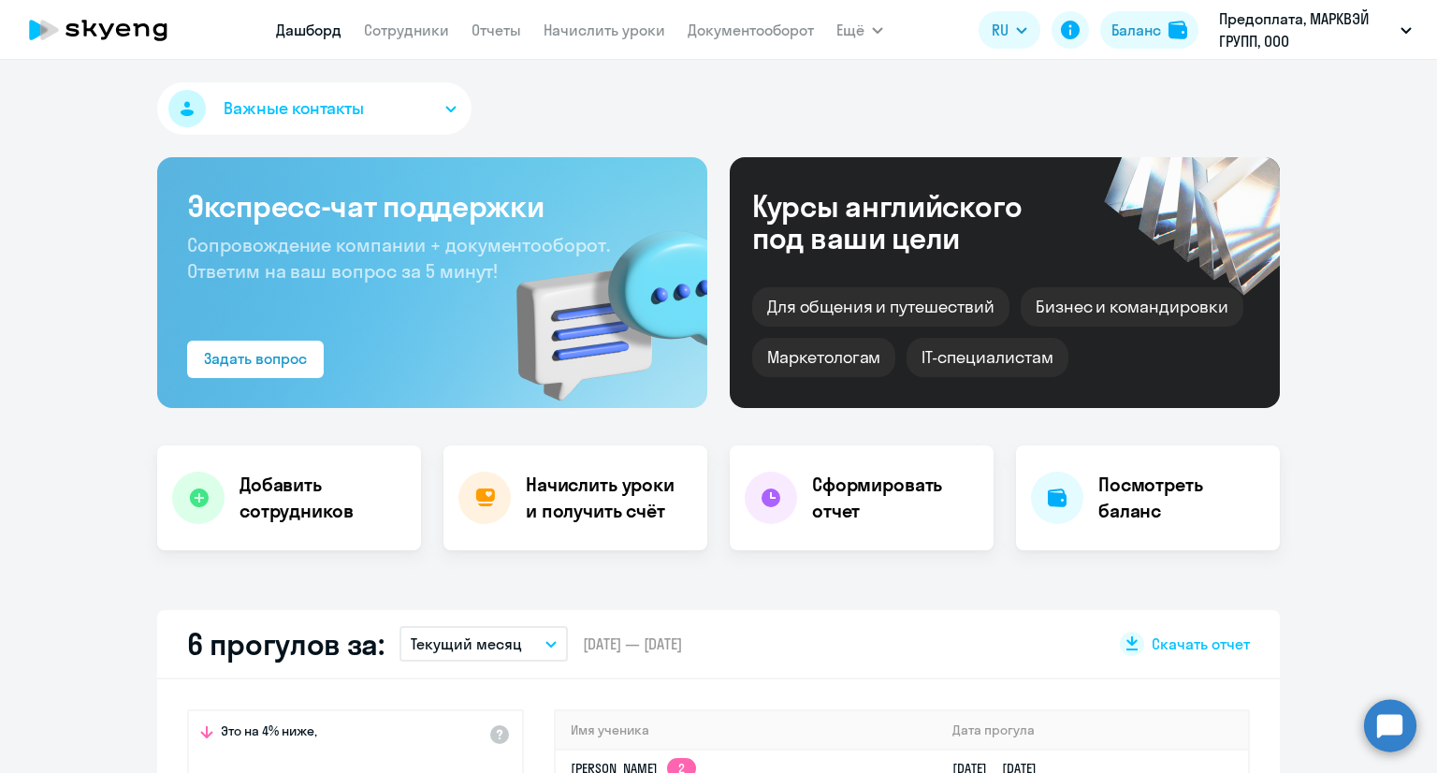
select select "30"
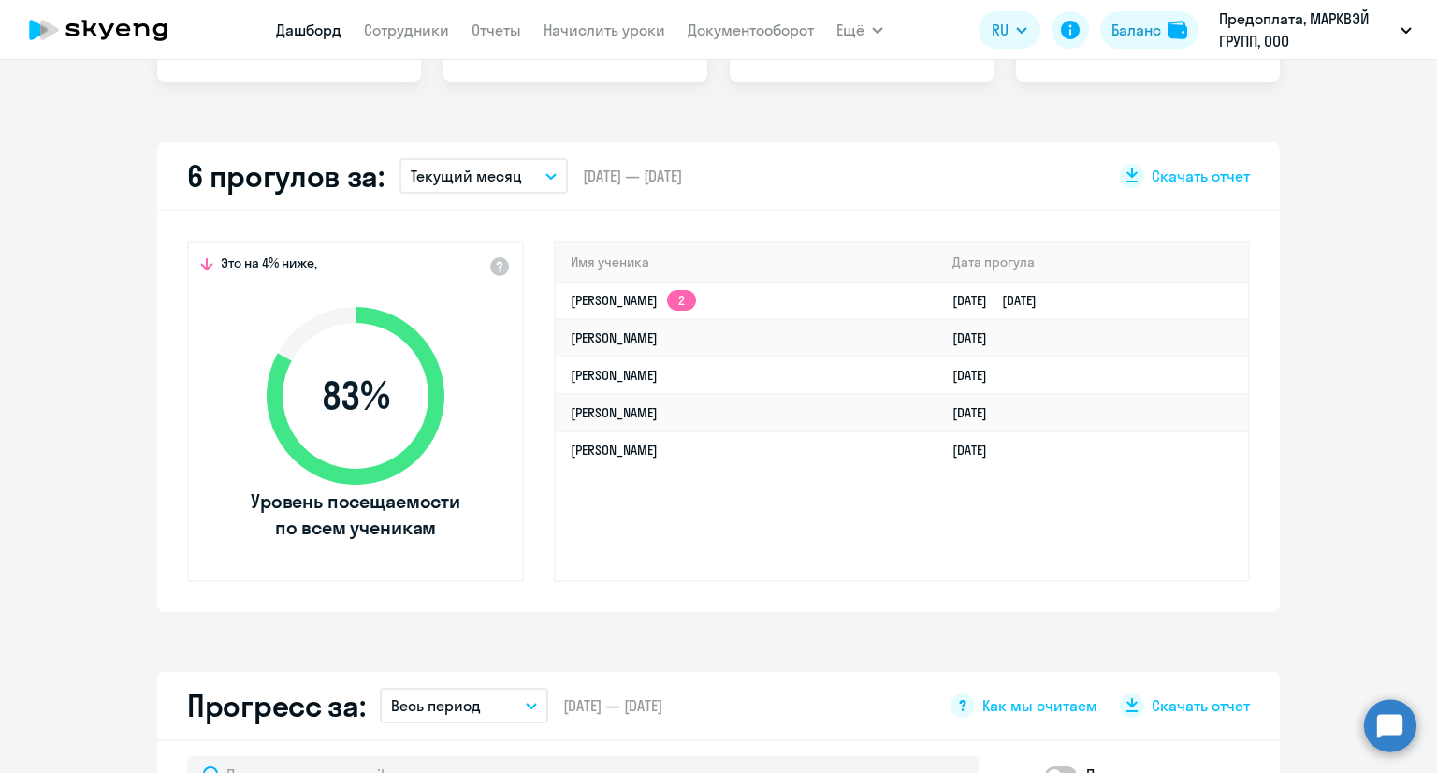
click at [502, 167] on p "Текущий месяц" at bounding box center [466, 176] width 111 height 22
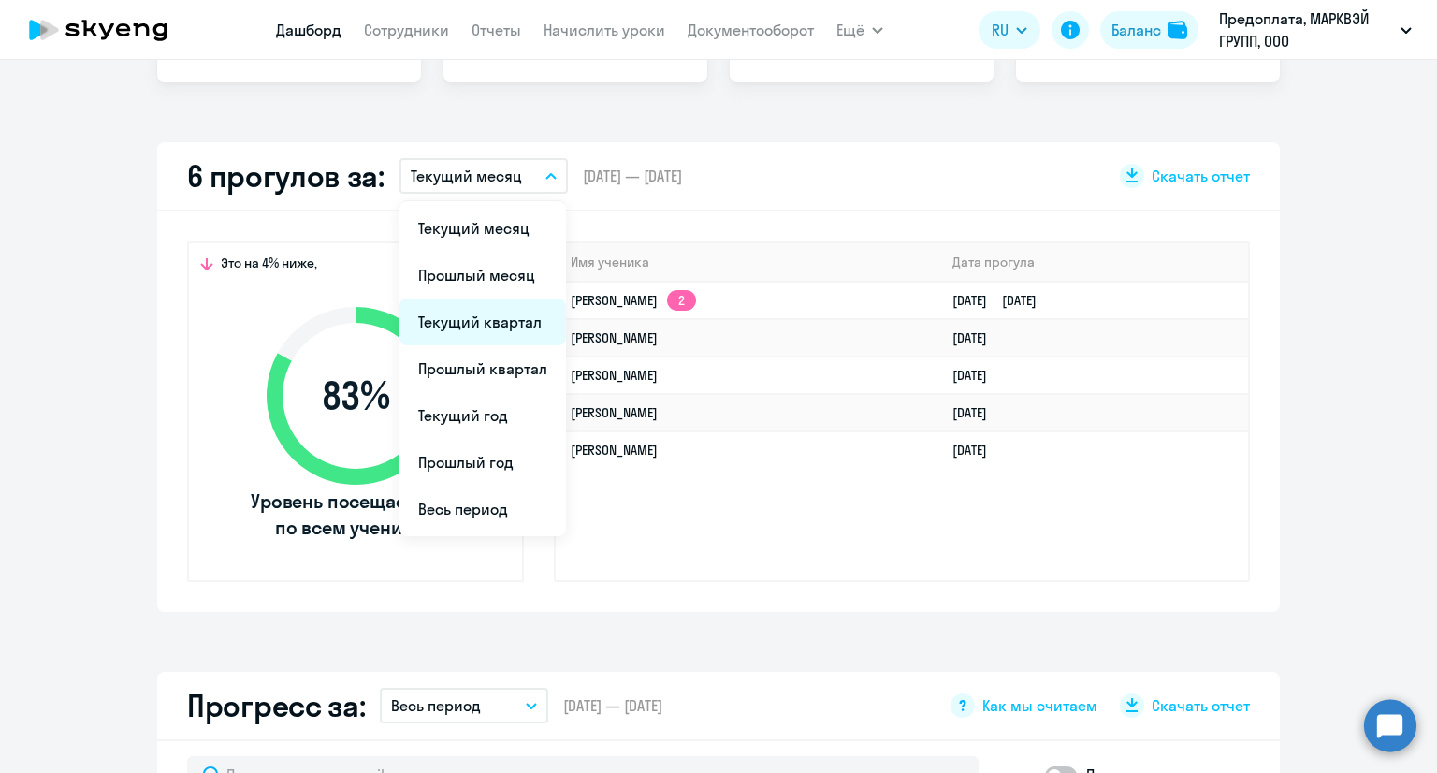
click at [478, 312] on li "Текущий квартал" at bounding box center [483, 321] width 167 height 47
